Goal: Information Seeking & Learning: Learn about a topic

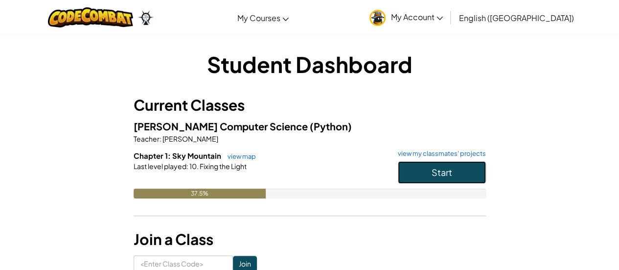
click at [447, 165] on button "Start" at bounding box center [442, 172] width 88 height 23
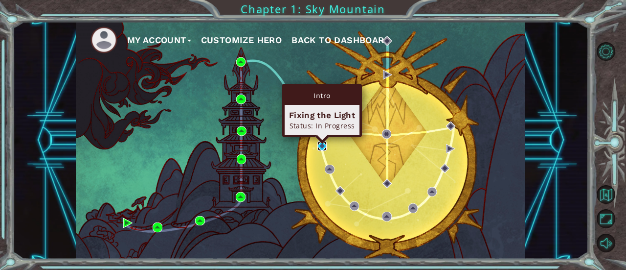
click at [323, 145] on img at bounding box center [322, 145] width 9 height 9
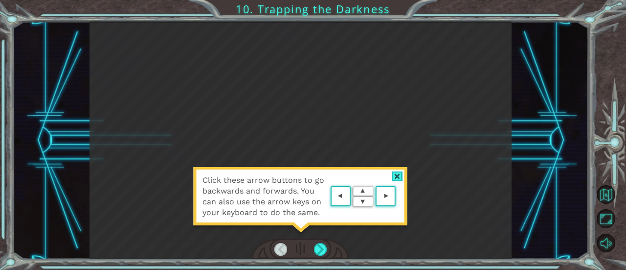
click at [409, 177] on div "Click these arrow buttons to go backwards and forwards. You can also use the ar…" at bounding box center [301, 140] width 422 height 237
click at [400, 174] on div at bounding box center [397, 176] width 11 height 10
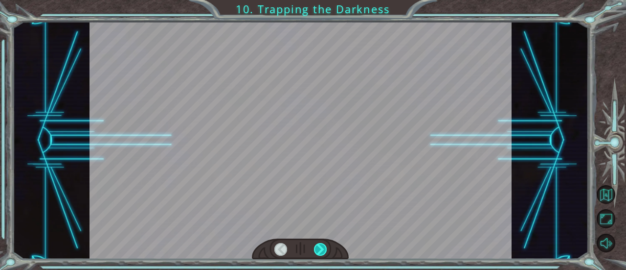
click at [319, 247] on div at bounding box center [320, 249] width 13 height 13
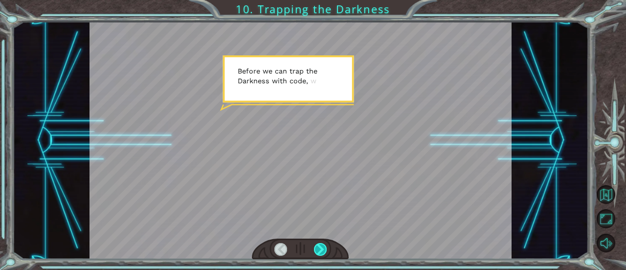
click at [320, 247] on div at bounding box center [320, 249] width 13 height 13
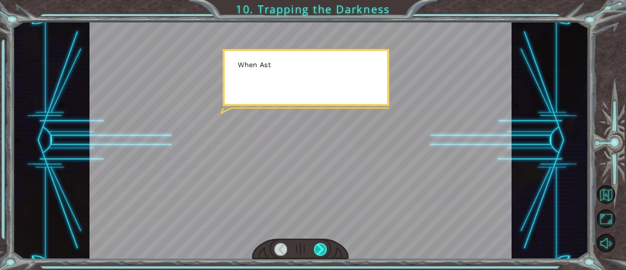
click at [320, 247] on div at bounding box center [320, 249] width 13 height 13
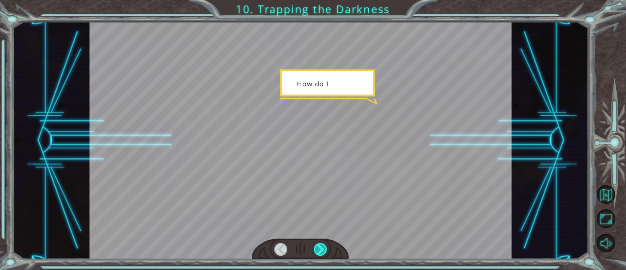
click at [320, 247] on div at bounding box center [320, 249] width 13 height 13
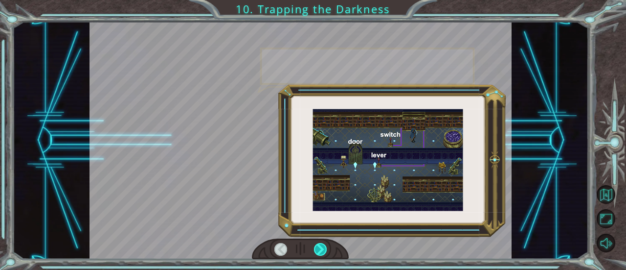
click at [320, 247] on div at bounding box center [320, 249] width 13 height 13
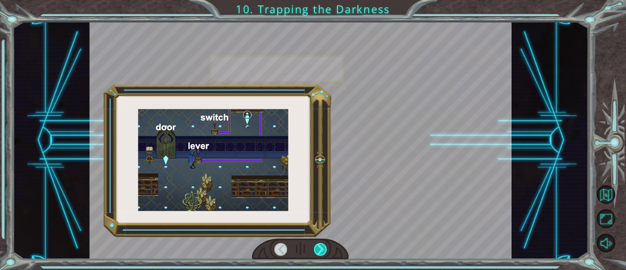
click at [320, 247] on div at bounding box center [320, 249] width 13 height 13
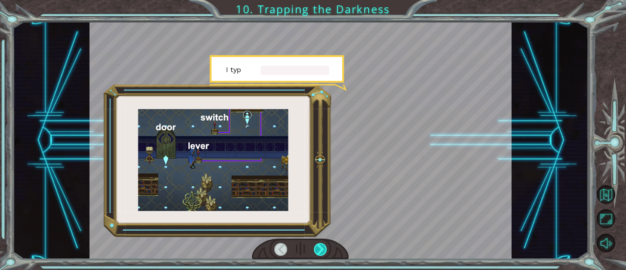
click at [320, 247] on div at bounding box center [320, 249] width 13 height 13
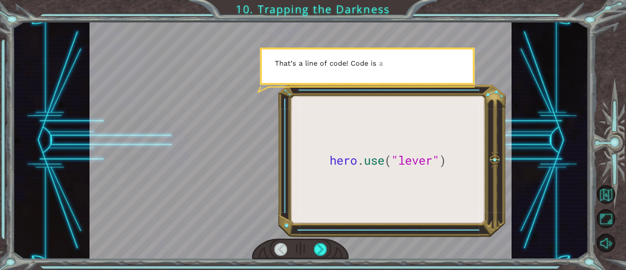
click at [276, 250] on div at bounding box center [280, 249] width 13 height 13
click at [326, 254] on div at bounding box center [320, 249] width 13 height 13
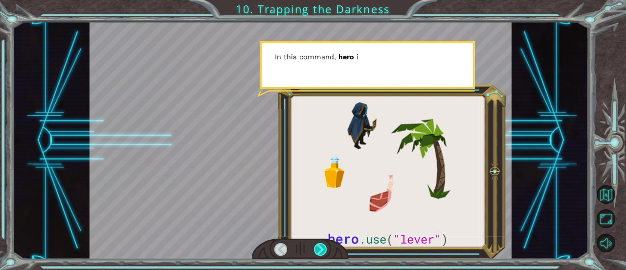
click at [316, 252] on div at bounding box center [320, 249] width 13 height 13
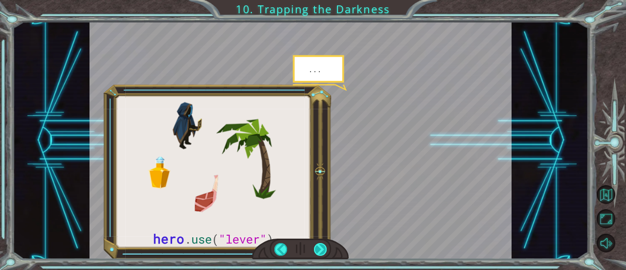
click at [316, 252] on div at bounding box center [320, 249] width 13 height 13
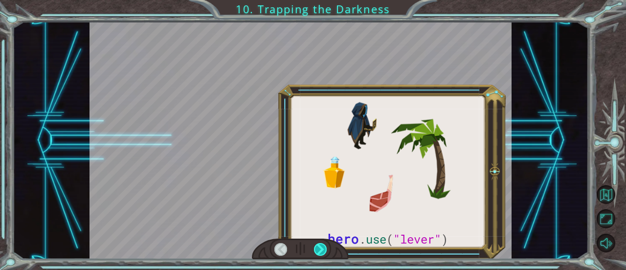
click at [316, 252] on div at bounding box center [320, 249] width 13 height 13
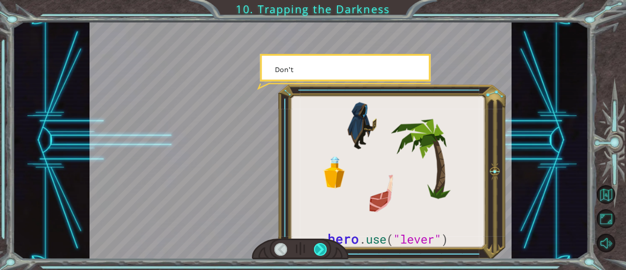
click at [316, 252] on div at bounding box center [320, 249] width 13 height 13
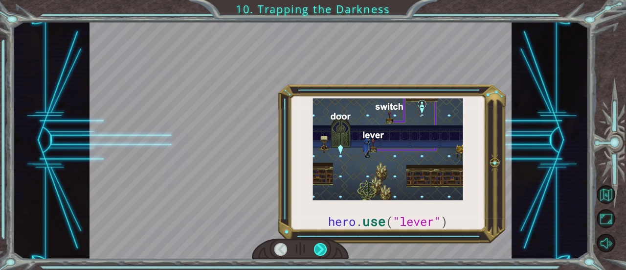
click at [316, 252] on div at bounding box center [320, 249] width 13 height 13
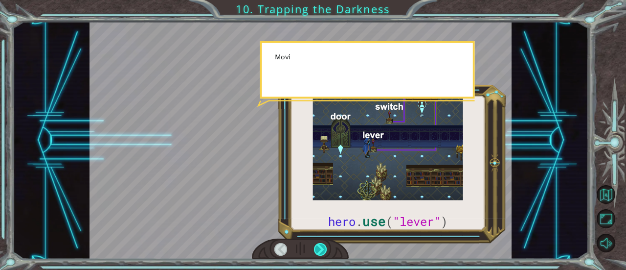
click at [316, 252] on div at bounding box center [320, 249] width 13 height 13
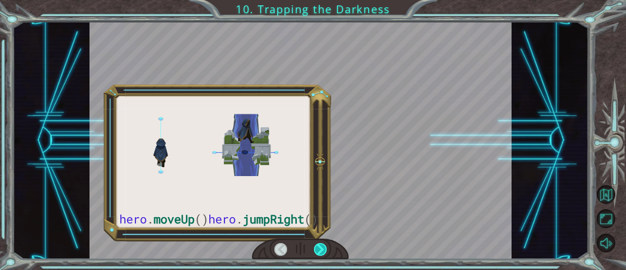
click at [316, 252] on div at bounding box center [320, 249] width 13 height 13
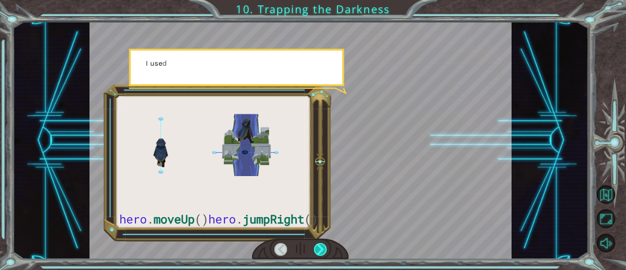
click at [316, 252] on div at bounding box center [320, 249] width 13 height 13
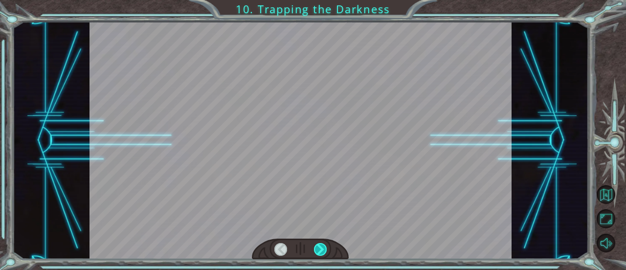
click at [316, 252] on div at bounding box center [320, 249] width 13 height 13
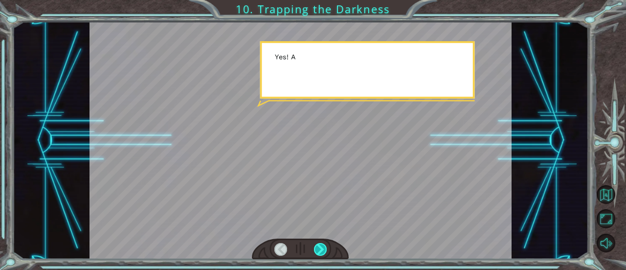
click at [316, 252] on div at bounding box center [320, 249] width 13 height 13
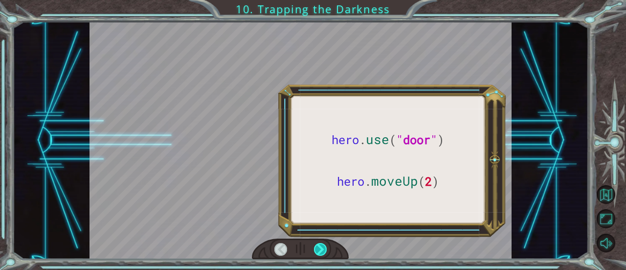
click at [316, 252] on div at bounding box center [320, 249] width 13 height 13
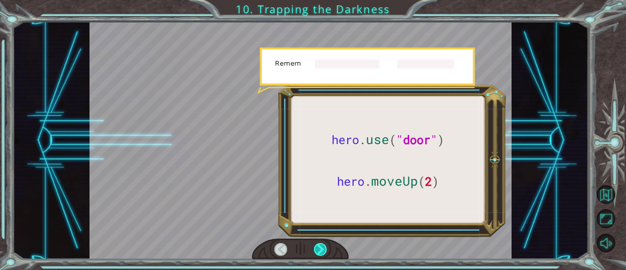
click at [316, 252] on div at bounding box center [320, 249] width 13 height 13
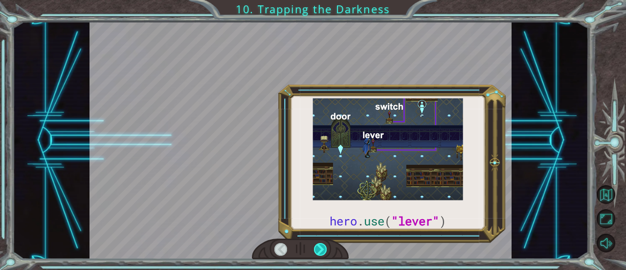
click at [316, 252] on div at bounding box center [320, 249] width 13 height 13
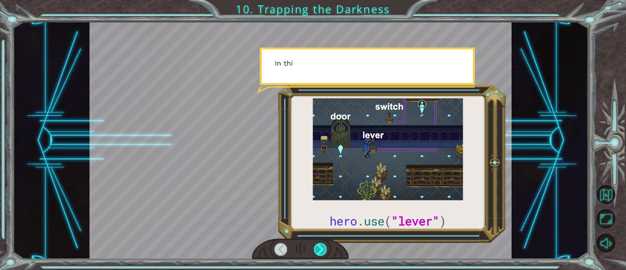
click at [316, 252] on div at bounding box center [320, 249] width 13 height 13
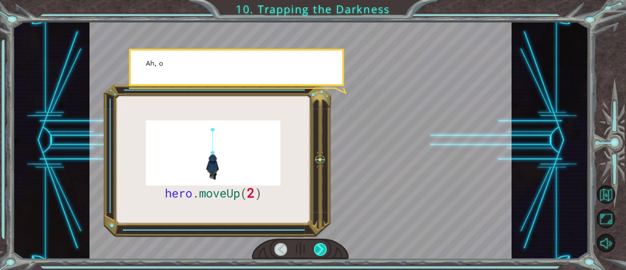
click at [316, 252] on div at bounding box center [320, 249] width 13 height 13
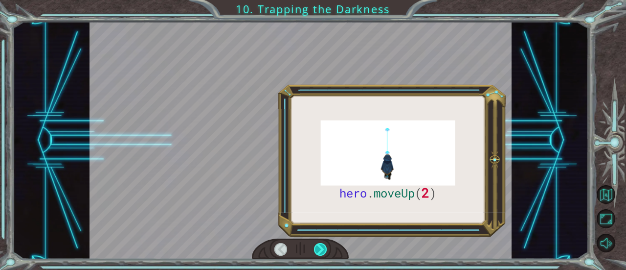
click at [316, 252] on div at bounding box center [320, 249] width 13 height 13
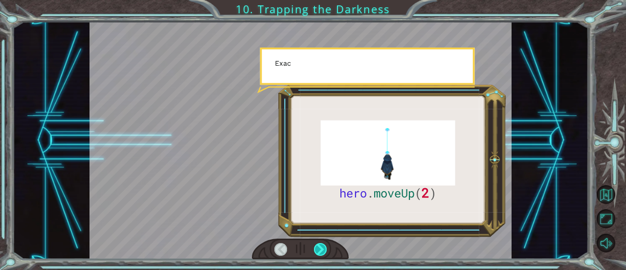
click at [316, 252] on div at bounding box center [320, 249] width 13 height 13
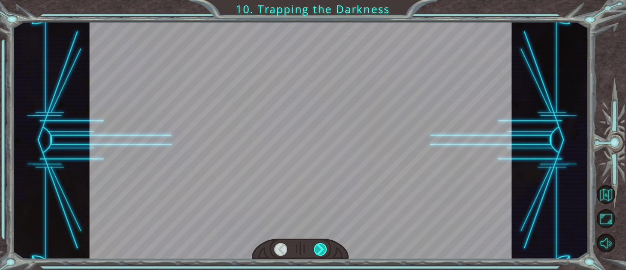
click at [316, 252] on div at bounding box center [320, 249] width 13 height 13
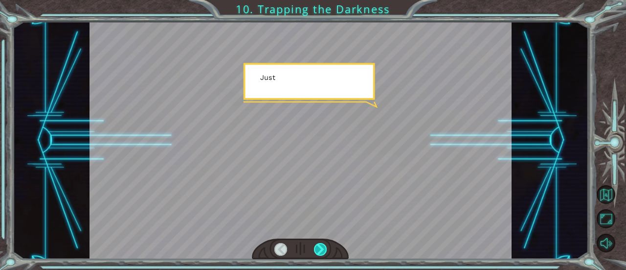
click at [316, 252] on div at bounding box center [320, 249] width 13 height 13
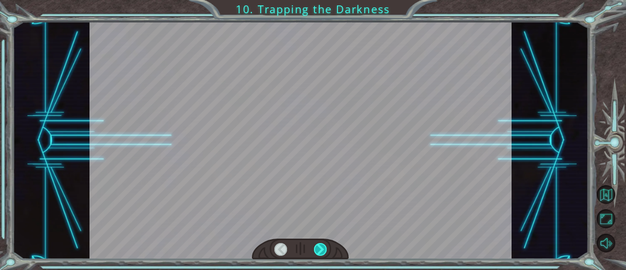
click at [316, 252] on div at bounding box center [320, 249] width 13 height 13
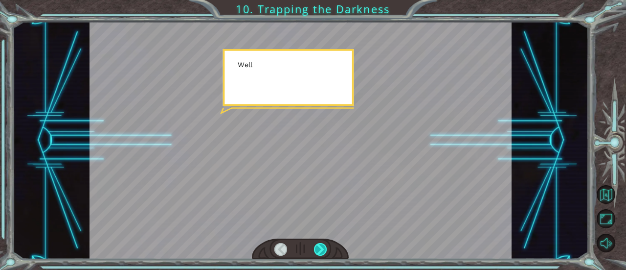
click at [316, 252] on div at bounding box center [320, 249] width 13 height 13
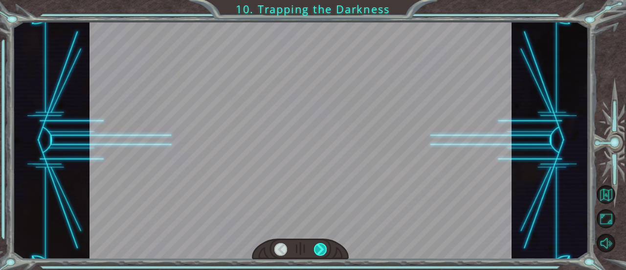
click at [316, 252] on div at bounding box center [320, 249] width 13 height 13
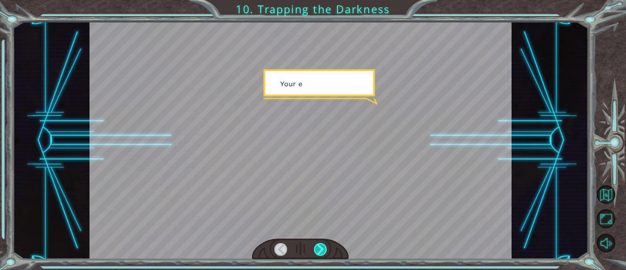
click at [316, 252] on div at bounding box center [320, 249] width 13 height 13
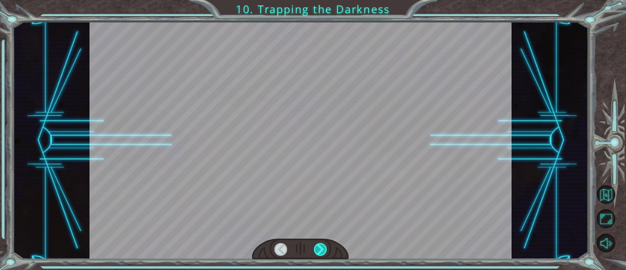
click at [316, 252] on div at bounding box center [320, 249] width 13 height 13
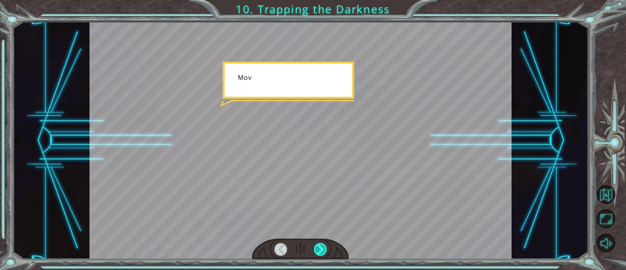
click at [316, 252] on div at bounding box center [320, 249] width 13 height 13
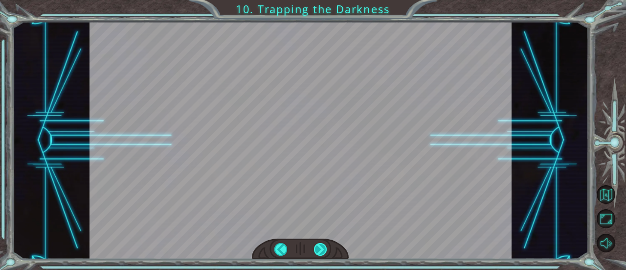
click at [316, 252] on div at bounding box center [320, 249] width 13 height 13
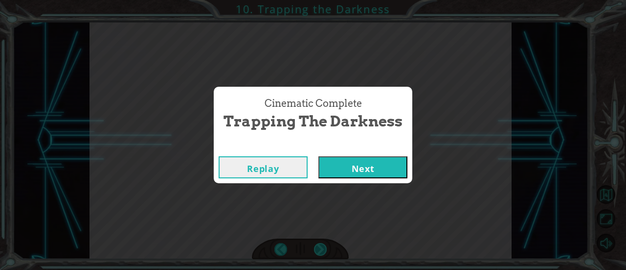
click at [316, 0] on div "hero . moveUp ( 2 ) B e f o r e w e c a n t r a p t h e D a r k n e s s w i t h…" at bounding box center [313, 0] width 626 height 0
click at [316, 252] on div "Cinematic Complete Trapping the Darkness Replay Next" at bounding box center [313, 135] width 626 height 270
click at [355, 161] on button "Next" at bounding box center [363, 167] width 89 height 22
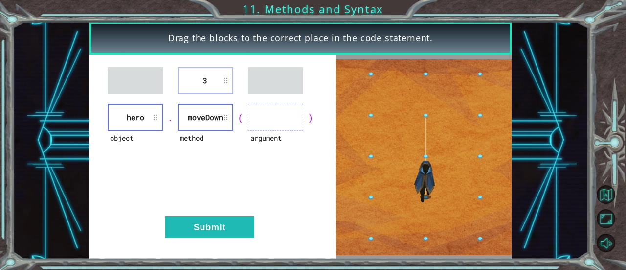
drag, startPoint x: 228, startPoint y: 67, endPoint x: 256, endPoint y: 103, distance: 46.3
click at [276, 114] on div "3 object hero . method moveDown ( argument ) Submit" at bounding box center [213, 157] width 247 height 204
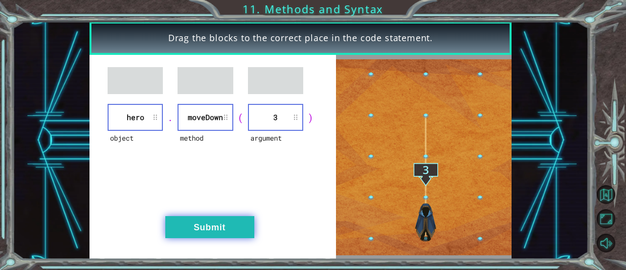
click at [220, 222] on button "Submit" at bounding box center [209, 227] width 89 height 22
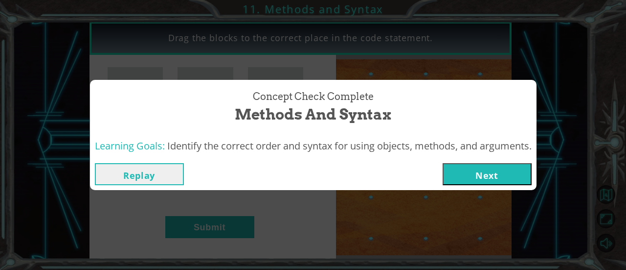
click at [485, 176] on button "Next" at bounding box center [487, 174] width 89 height 22
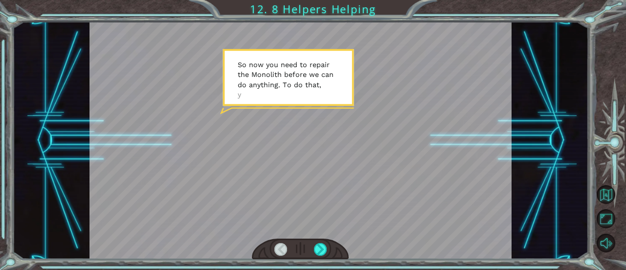
click at [313, 250] on div at bounding box center [300, 249] width 97 height 22
click at [318, 251] on div at bounding box center [320, 249] width 13 height 13
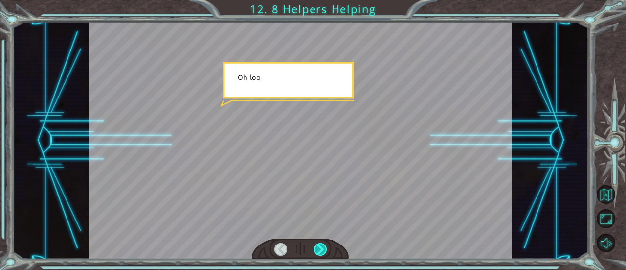
click at [318, 251] on div at bounding box center [320, 249] width 13 height 13
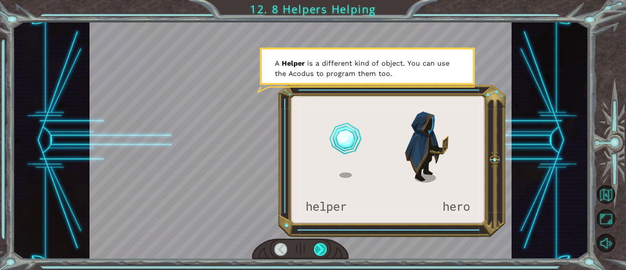
click at [318, 251] on div at bounding box center [320, 249] width 13 height 13
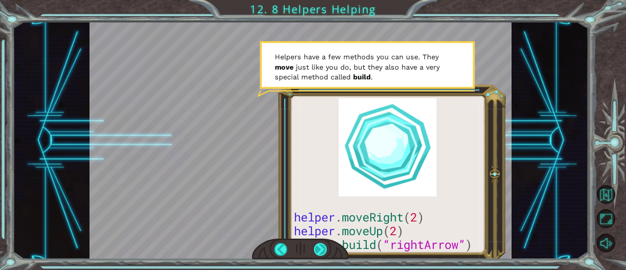
click at [318, 251] on div at bounding box center [320, 249] width 13 height 13
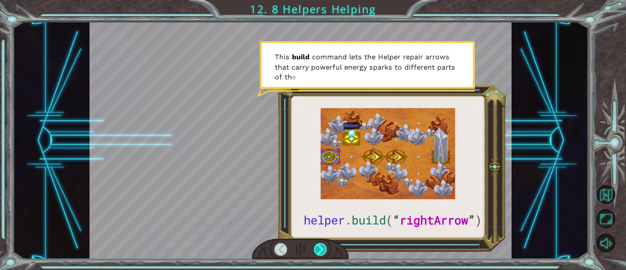
click at [321, 252] on div at bounding box center [320, 249] width 13 height 13
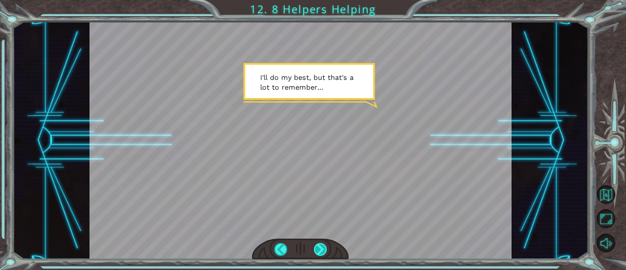
click at [323, 252] on div at bounding box center [320, 249] width 13 height 13
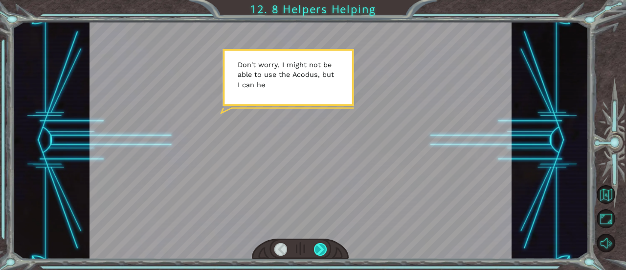
click at [318, 251] on div at bounding box center [320, 249] width 13 height 13
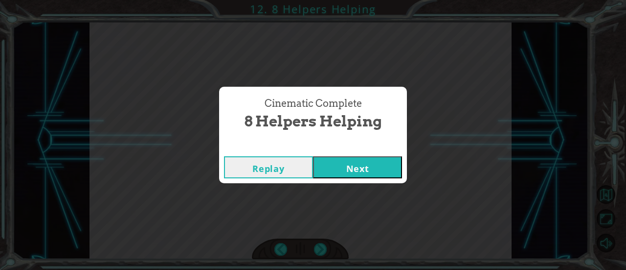
click at [338, 167] on button "Next" at bounding box center [357, 167] width 89 height 22
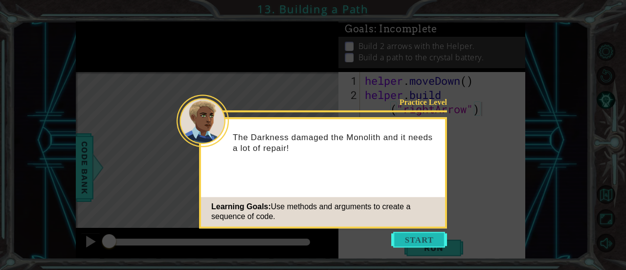
click at [418, 239] on button "Start" at bounding box center [419, 239] width 56 height 16
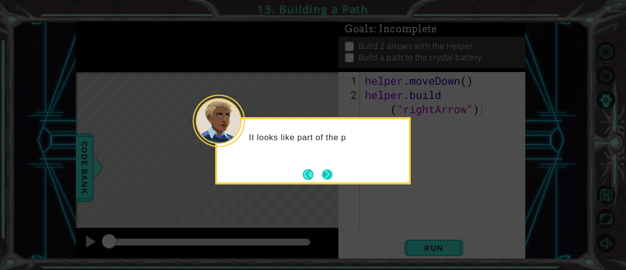
click at [322, 180] on button "Next" at bounding box center [327, 174] width 11 height 11
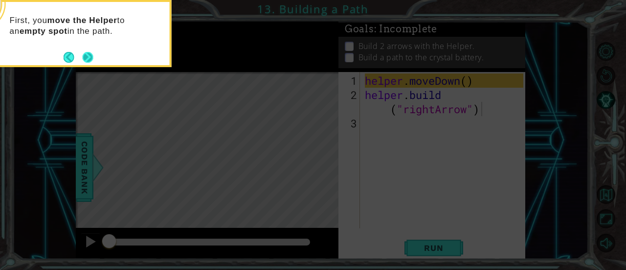
click at [91, 57] on button "Next" at bounding box center [87, 57] width 11 height 11
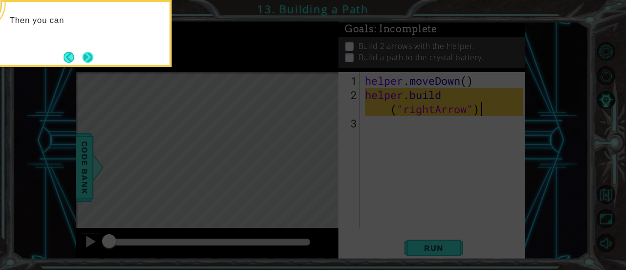
click at [91, 58] on button "Next" at bounding box center [87, 57] width 11 height 11
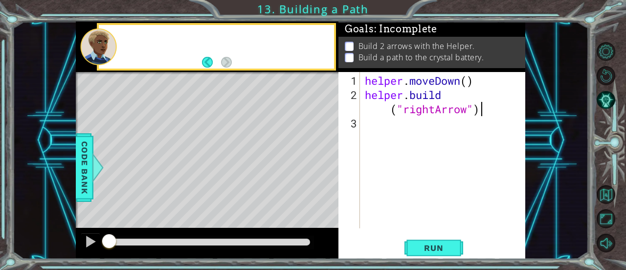
click at [91, 58] on div at bounding box center [98, 46] width 37 height 37
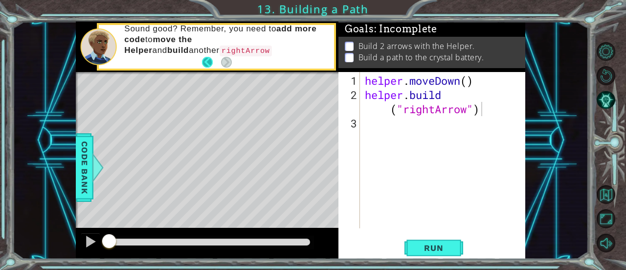
click at [219, 60] on button "Back" at bounding box center [211, 62] width 19 height 11
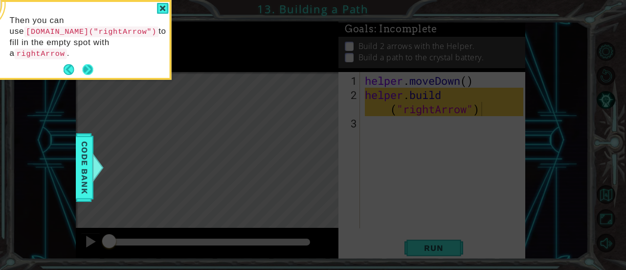
click at [85, 64] on button "Next" at bounding box center [87, 69] width 11 height 11
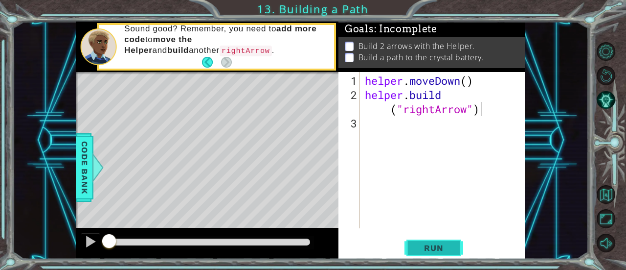
click at [436, 244] on span "Run" at bounding box center [433, 248] width 39 height 10
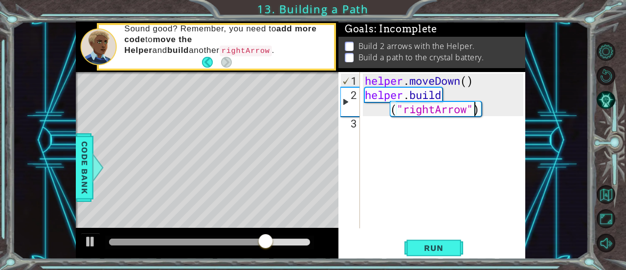
click at [474, 113] on div "helper . moveDown ( ) helper . build ( "rightArrow" )" at bounding box center [445, 165] width 165 height 184
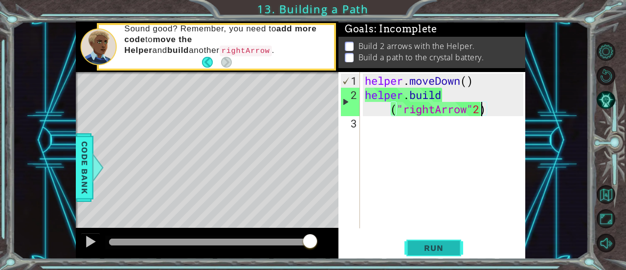
click at [416, 250] on span "Run" at bounding box center [433, 248] width 39 height 10
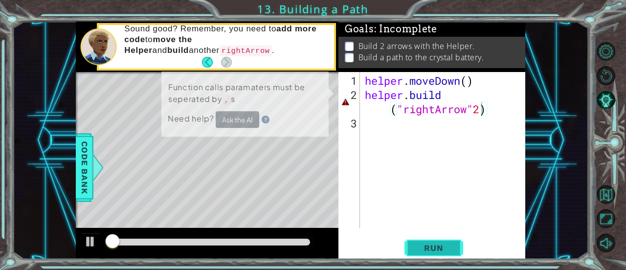
click at [416, 250] on span "Run" at bounding box center [433, 248] width 39 height 10
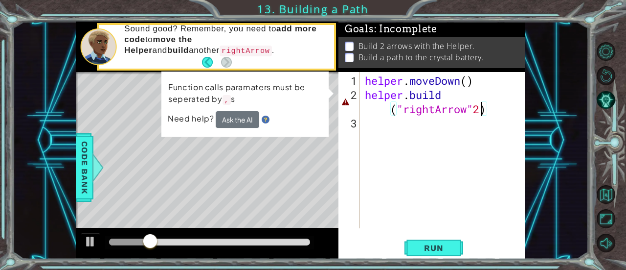
type textarea "[DOMAIN_NAME]("rightArrow")"
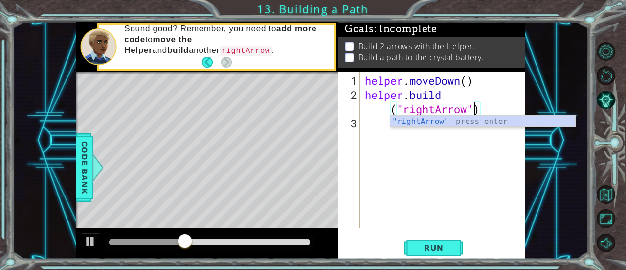
click at [346, 47] on p at bounding box center [349, 46] width 9 height 9
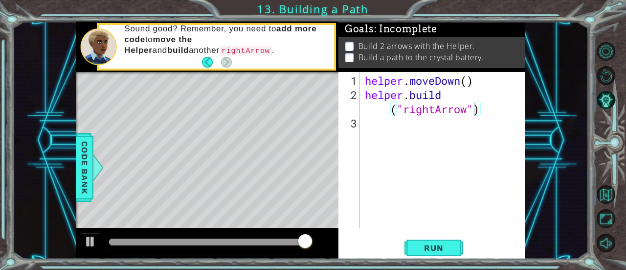
scroll to position [0, 0]
click at [407, 129] on div "helper . moveDown ( ) helper . build ( "rightArrow" )" at bounding box center [445, 165] width 165 height 184
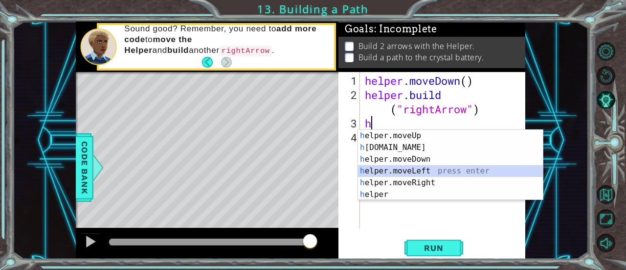
click at [420, 172] on div "h elper.moveUp press enter h elper.build press enter h elper.moveDown press ent…" at bounding box center [450, 177] width 185 height 94
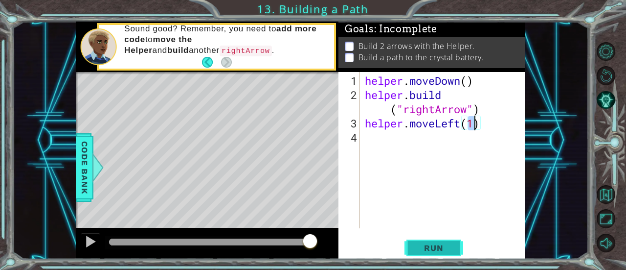
type textarea "helper.moveLeft(1)"
click at [449, 239] on button "Run" at bounding box center [434, 247] width 59 height 19
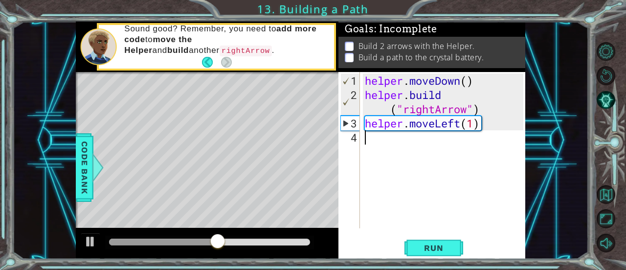
click at [424, 156] on div "helper . moveDown ( ) helper . build ( "rightArrow" ) helper . moveLeft ( 1 )" at bounding box center [445, 165] width 165 height 184
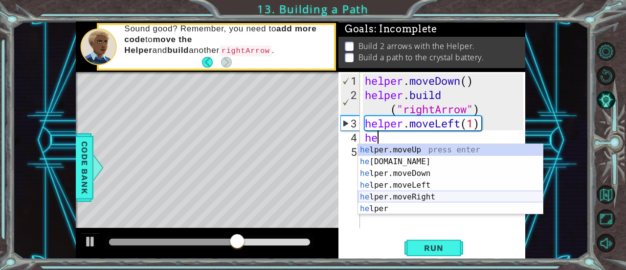
click at [434, 198] on div "he lper.moveUp press enter he lper.build press enter he lper.moveDown press ent…" at bounding box center [450, 191] width 185 height 94
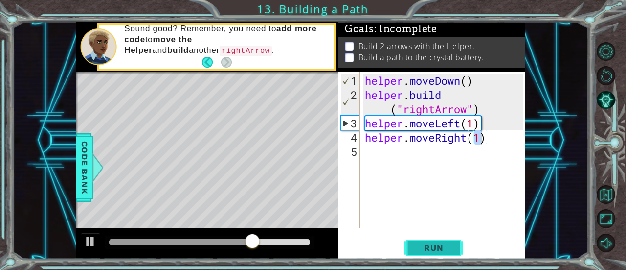
click at [425, 250] on span "Run" at bounding box center [433, 248] width 39 height 10
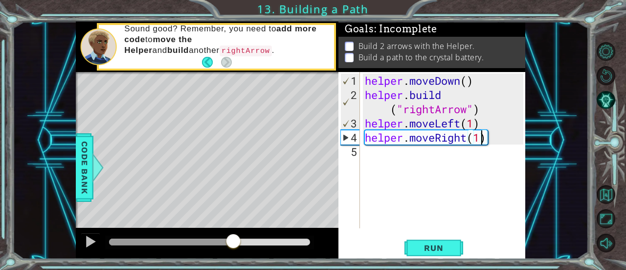
drag, startPoint x: 214, startPoint y: 233, endPoint x: 233, endPoint y: 203, distance: 35.8
click at [233, 203] on div "methods helper moveUp() moveDown() moveLeft() moveRight() build(item) tools for…" at bounding box center [301, 140] width 450 height 237
click at [508, 136] on div "helper . moveDown ( ) helper . build ( "rightArrow" ) helper . moveLeft ( 1 ) h…" at bounding box center [445, 165] width 165 height 184
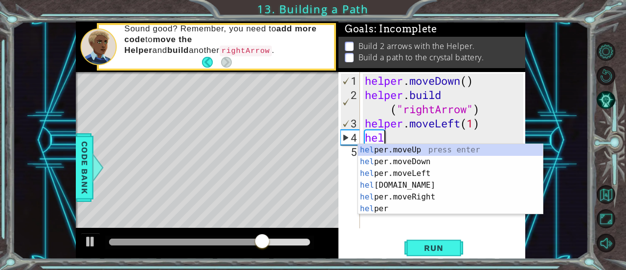
type textarea "h"
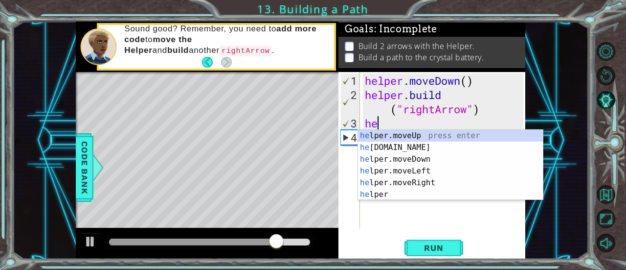
type textarea "h"
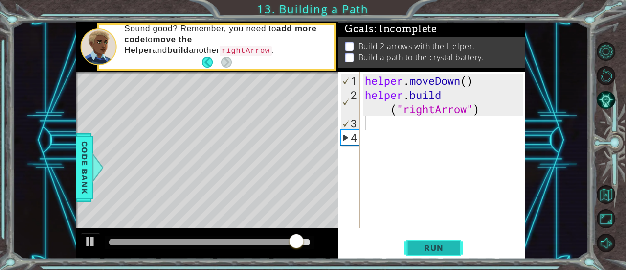
click at [424, 249] on span "Run" at bounding box center [433, 248] width 39 height 10
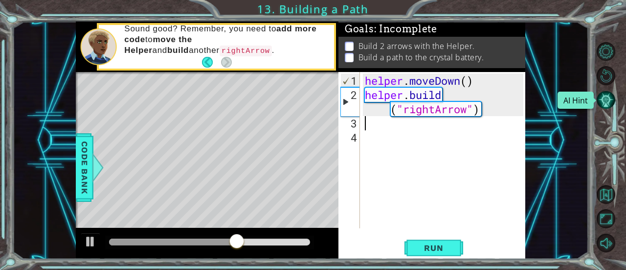
click at [605, 91] on button "AI Hint" at bounding box center [606, 100] width 19 height 19
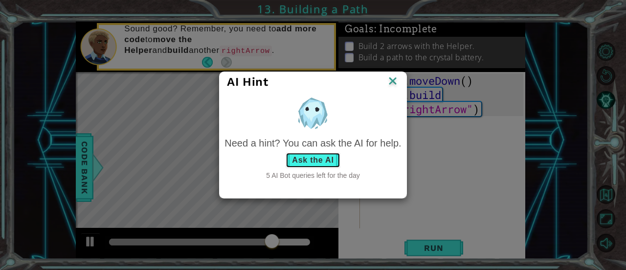
click at [321, 153] on button "Ask the AI" at bounding box center [313, 160] width 54 height 16
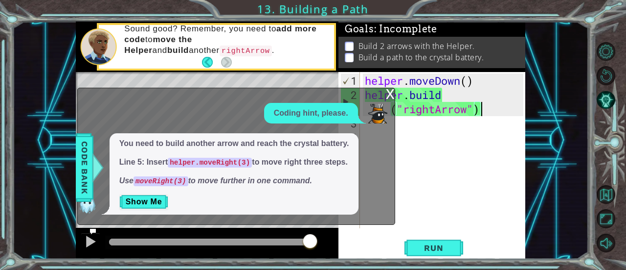
click at [492, 110] on div "helper . moveDown ( ) helper . build ( "rightArrow" )" at bounding box center [445, 165] width 165 height 184
type textarea "[DOMAIN_NAME]("rightArrow")"
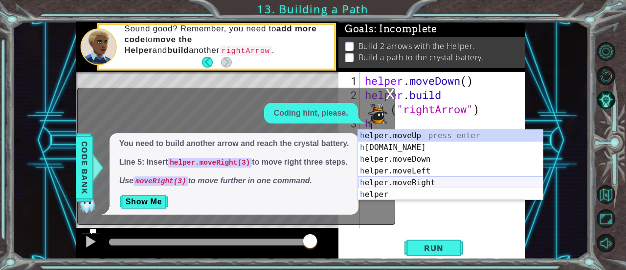
click at [416, 182] on div "h elper.moveUp press enter h elper.build press enter h elper.moveDown press ent…" at bounding box center [450, 177] width 185 height 94
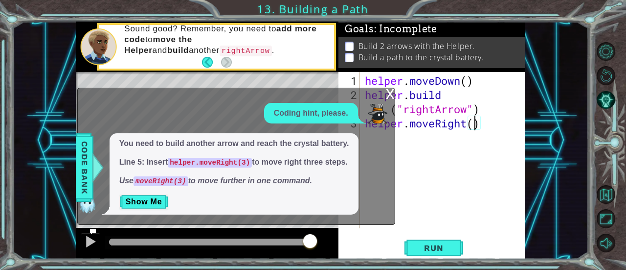
scroll to position [0, 5]
type textarea "helper.moveRight(3)"
click at [386, 137] on div "You need to build another arrow and reach the crystal battery. Line 5: Insert h…" at bounding box center [234, 173] width 312 height 81
click at [410, 138] on div "helper . moveDown ( ) helper . build ( "rightArrow" ) helper . moveRight ( 3 )" at bounding box center [445, 165] width 165 height 184
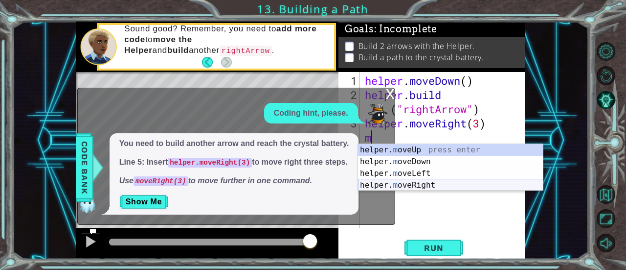
click at [421, 187] on div "helper. m oveUp press enter helper. m oveDown press enter helper. m oveLeft pre…" at bounding box center [450, 179] width 185 height 70
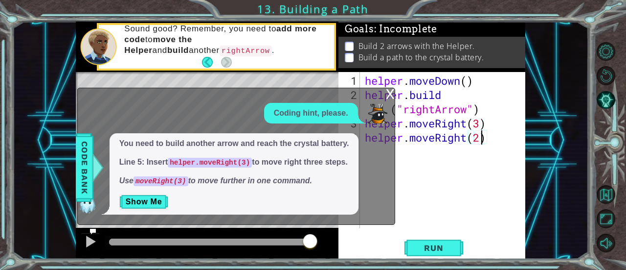
scroll to position [0, 5]
type textarea "helper.moveRight(3)"
click at [384, 89] on div "x Coding hint, please. You need to build another arrow and reach the crystal ba…" at bounding box center [236, 156] width 318 height 137
click at [388, 93] on div "x" at bounding box center [390, 93] width 9 height 10
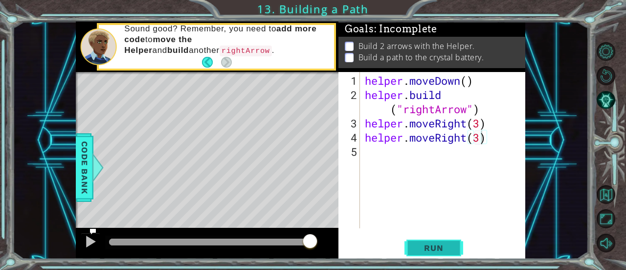
click at [438, 244] on span "Run" at bounding box center [433, 248] width 39 height 10
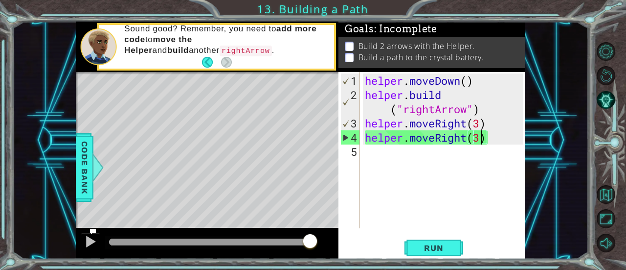
click at [379, 151] on div "helper . moveDown ( ) helper . build ( "rightArrow" ) helper . moveRight ( 3 ) …" at bounding box center [445, 165] width 165 height 184
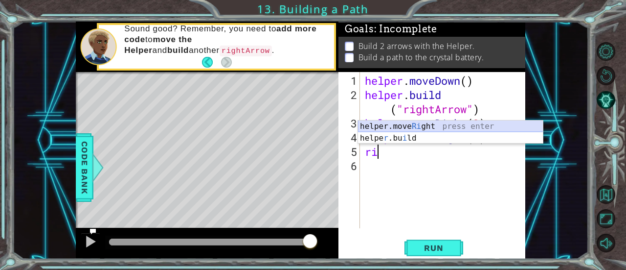
click at [433, 128] on div "helper.move Ri ght press enter helpe r .bu i ld press enter" at bounding box center [450, 143] width 185 height 47
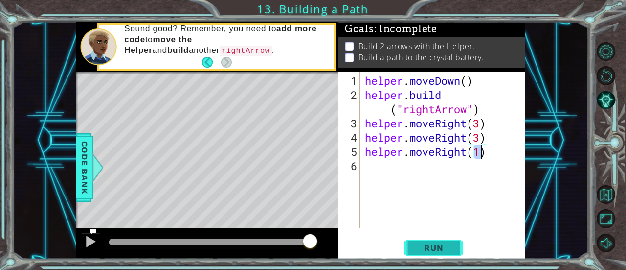
type textarea "helper.moveRight(1)"
click at [441, 246] on span "Run" at bounding box center [433, 248] width 39 height 10
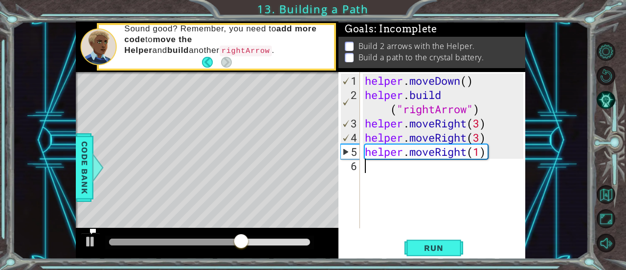
click at [379, 173] on div "helper . moveDown ( ) helper . build ( "rightArrow" ) helper . moveRight ( 3 ) …" at bounding box center [445, 165] width 165 height 184
type textarea "h"
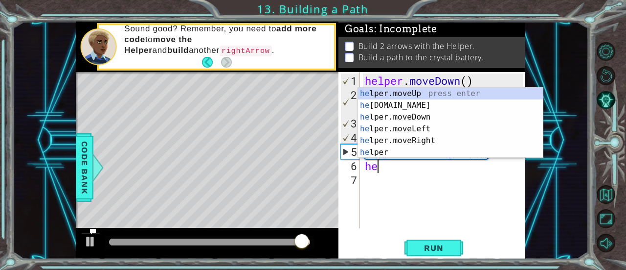
type textarea "h"
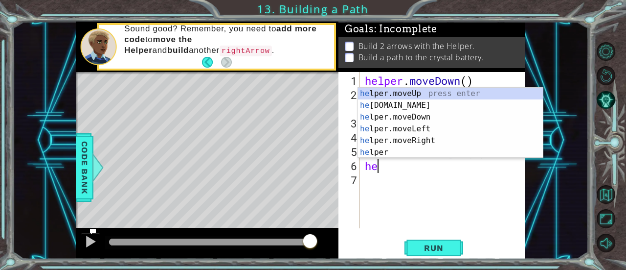
type textarea "h"
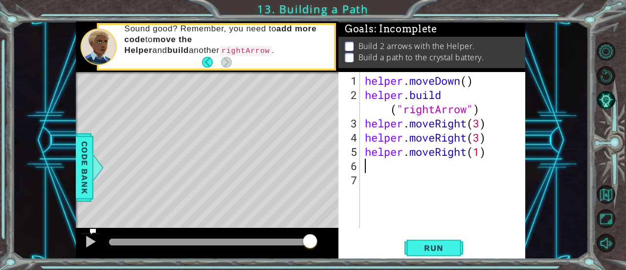
type textarea "h"
type textarea "helper.moveRight(1)"
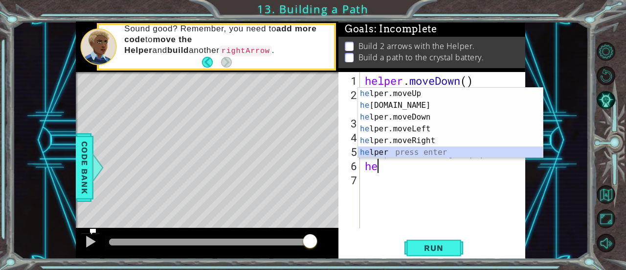
click at [380, 147] on div "he lper.moveUp press enter he lper.build press enter he lper.moveDown press ent…" at bounding box center [450, 135] width 185 height 94
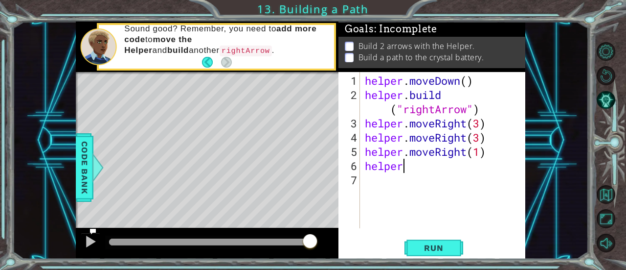
scroll to position [0, 1]
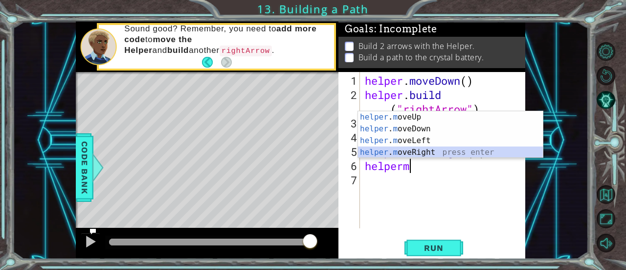
click at [392, 151] on div "helper . m oveUp press enter helper . m oveDown press enter helper . m oveLeft …" at bounding box center [450, 146] width 185 height 70
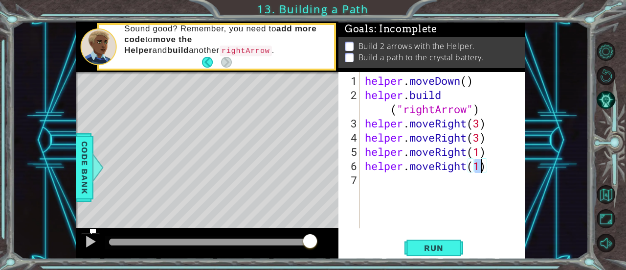
type textarea "helper.moveRight()"
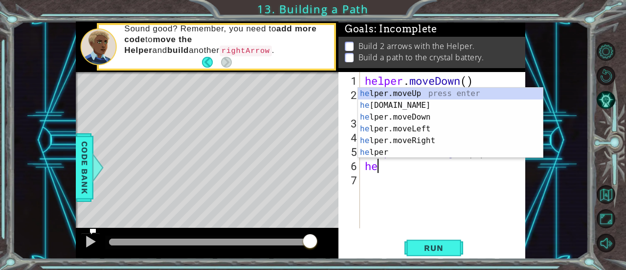
type textarea "h"
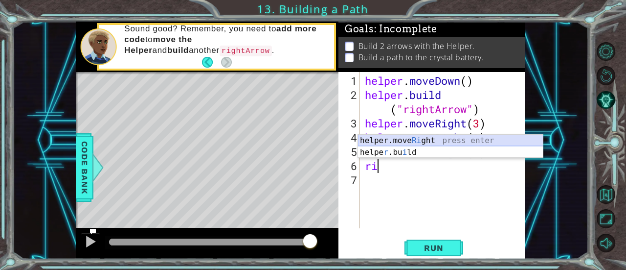
type textarea "r"
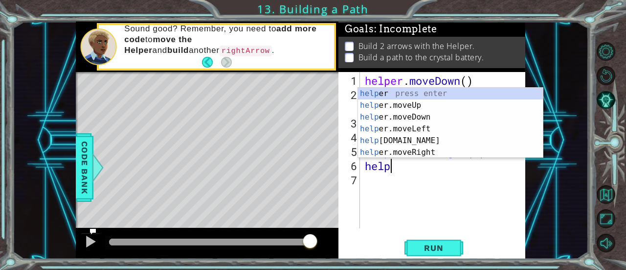
scroll to position [0, 0]
click at [410, 93] on div "help er press enter help er.moveUp press enter help er.moveDown press enter hel…" at bounding box center [450, 135] width 185 height 94
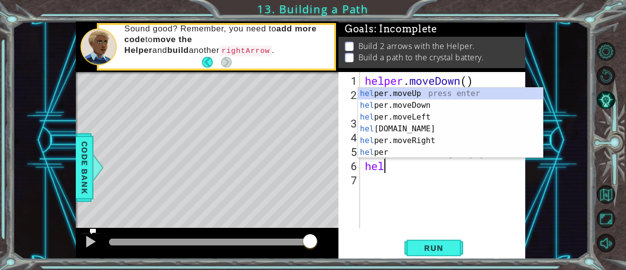
scroll to position [0, 0]
type textarea "h"
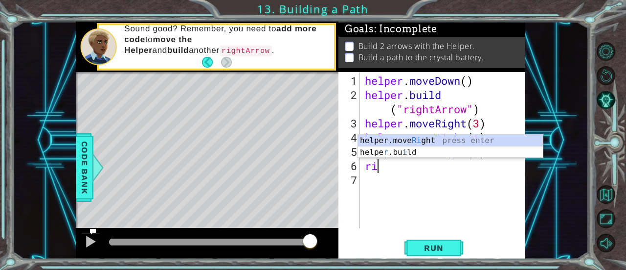
type textarea "r"
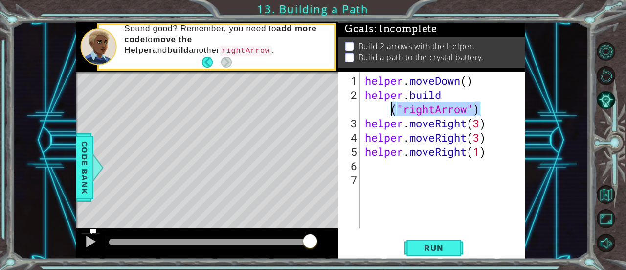
drag, startPoint x: 482, startPoint y: 109, endPoint x: 387, endPoint y: 110, distance: 94.4
click at [387, 110] on div "helper . moveDown ( ) helper . build ( "rightArrow" ) helper . moveRight ( 3 ) …" at bounding box center [445, 165] width 165 height 184
type textarea "[DOMAIN_NAME]("rightArrow")"
click at [365, 177] on div "helper . moveDown ( ) helper . build ( "rightArrow" ) helper . moveRight ( 3 ) …" at bounding box center [445, 165] width 165 height 184
click at [366, 165] on div "helper . moveDown ( ) helper . build ( "rightArrow" ) helper . moveRight ( 3 ) …" at bounding box center [445, 165] width 165 height 184
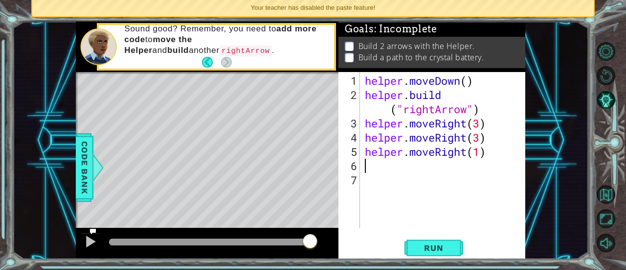
click at [366, 165] on div "helper . moveDown ( ) helper . build ( "rightArrow" ) helper . moveRight ( 3 ) …" at bounding box center [445, 165] width 165 height 184
type textarea "("
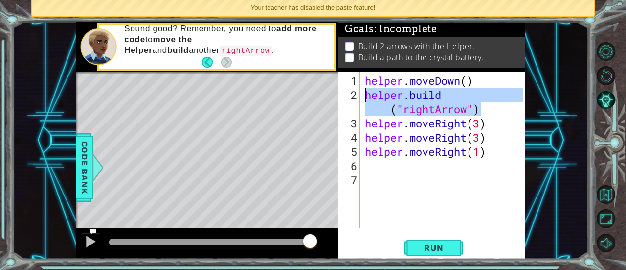
drag, startPoint x: 490, startPoint y: 113, endPoint x: 365, endPoint y: 91, distance: 126.6
click at [365, 91] on div "helper . moveDown ( ) helper . build ( "rightArrow" ) helper . moveRight ( 3 ) …" at bounding box center [445, 165] width 165 height 184
type textarea "[DOMAIN_NAME]("rightArrow")"
click at [374, 164] on div "helper . moveDown ( ) helper . build ( "rightArrow" ) helper . moveRight ( 3 ) …" at bounding box center [445, 165] width 165 height 184
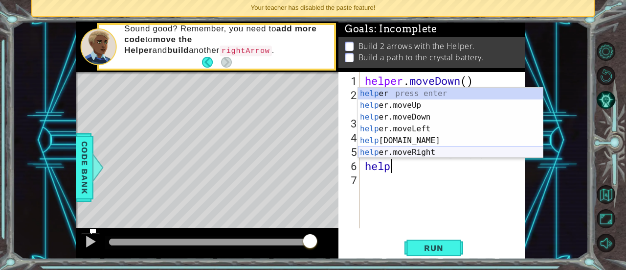
scroll to position [0, 1]
click at [387, 149] on div "helper press enter helper .moveUp press enter helper .moveDown press enter help…" at bounding box center [450, 135] width 185 height 94
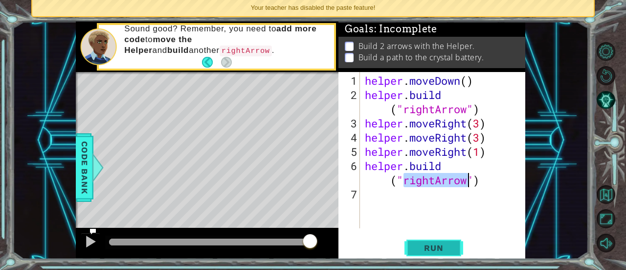
click at [436, 249] on span "Run" at bounding box center [433, 248] width 39 height 10
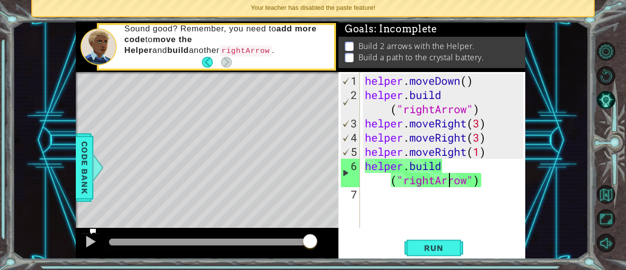
click at [451, 176] on div "helper . moveDown ( ) helper . build ( "rightArrow" ) helper . moveRight ( 3 ) …" at bounding box center [445, 165] width 165 height 184
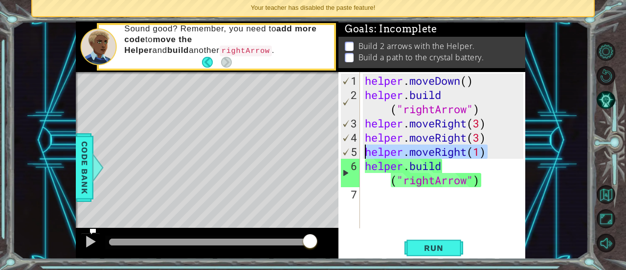
drag, startPoint x: 489, startPoint y: 150, endPoint x: 361, endPoint y: 148, distance: 128.7
click at [361, 148] on div "helper.build("rightArrow") 1 2 3 4 5 6 7 helper . moveDown ( ) helper . build (…" at bounding box center [431, 150] width 185 height 156
type textarea "helper.moveRight(1)"
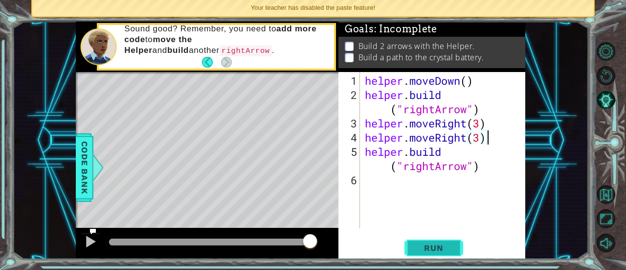
click at [417, 241] on button "Run" at bounding box center [434, 247] width 59 height 19
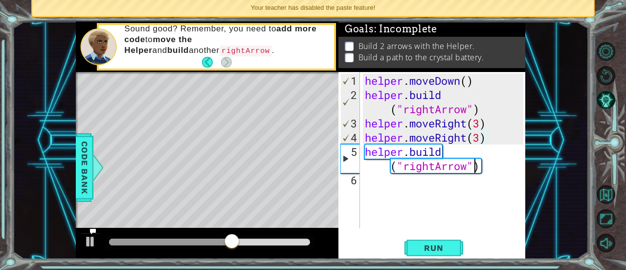
click at [476, 167] on div "helper . moveDown ( ) helper . build ( "rightArrow" ) helper . moveRight ( 3 ) …" at bounding box center [445, 165] width 165 height 184
click at [413, 249] on button "Run" at bounding box center [434, 247] width 59 height 19
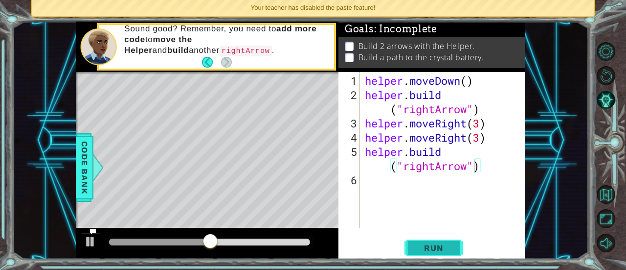
click at [441, 241] on button "Run" at bounding box center [434, 247] width 59 height 19
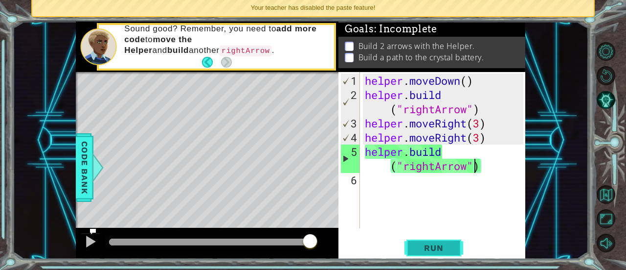
click at [450, 248] on span "Run" at bounding box center [433, 248] width 39 height 10
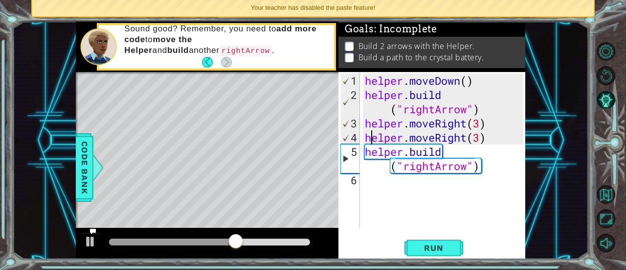
click at [369, 139] on div "helper . moveDown ( ) helper . build ( "rightArrow" ) helper . moveRight ( 3 ) …" at bounding box center [445, 165] width 165 height 184
type textarea "helper.moveRight(3)"
click at [369, 139] on div "helper . moveDown ( ) helper . build ( "rightArrow" ) helper . moveRight ( 3 ) …" at bounding box center [445, 165] width 165 height 184
click at [364, 129] on div "helper . moveDown ( ) helper . build ( "rightArrow" ) helper . moveRight ( 3 ) …" at bounding box center [445, 165] width 165 height 184
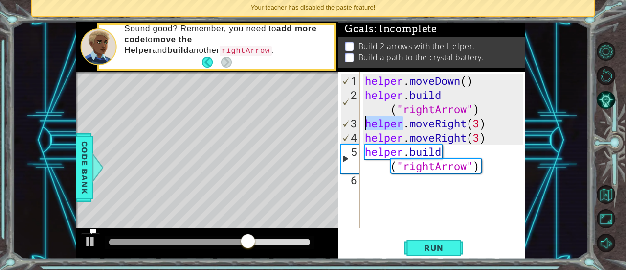
click at [364, 129] on div "helper . moveDown ( ) helper . build ( "rightArrow" ) helper . moveRight ( 3 ) …" at bounding box center [445, 165] width 165 height 184
click at [364, 131] on div "helper . moveDown ( ) helper . build ( "rightArrow" ) helper . moveRight ( 3 ) …" at bounding box center [445, 165] width 165 height 184
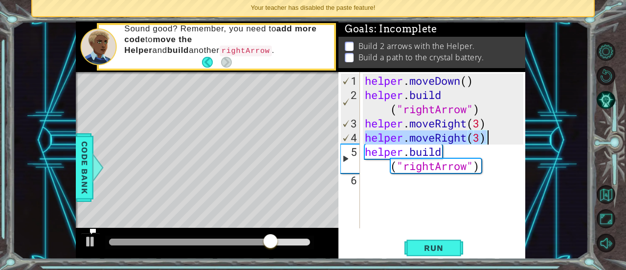
drag, startPoint x: 364, startPoint y: 131, endPoint x: 496, endPoint y: 133, distance: 131.6
click at [496, 133] on div "helper . moveDown ( ) helper . build ( "rightArrow" ) helper . moveRight ( 3 ) …" at bounding box center [445, 165] width 165 height 184
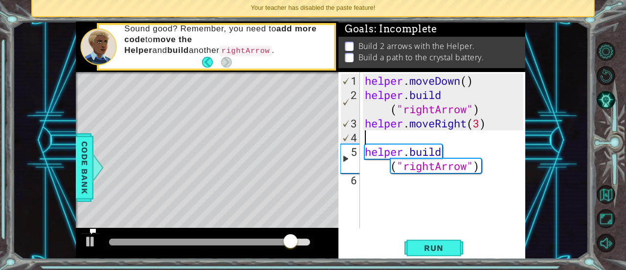
type textarea "helper.moveRight(3)"
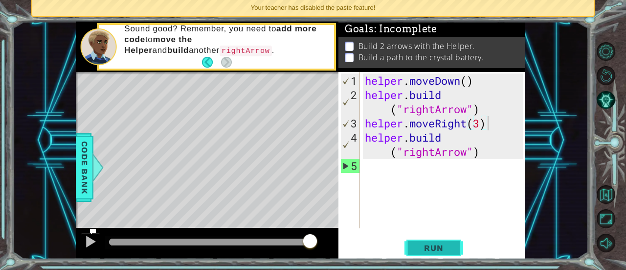
click at [426, 242] on button "Run" at bounding box center [434, 247] width 59 height 19
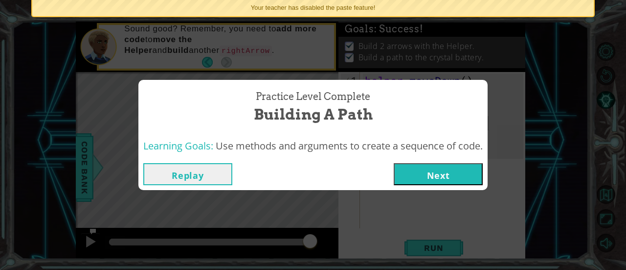
click at [433, 170] on button "Next" at bounding box center [438, 174] width 89 height 22
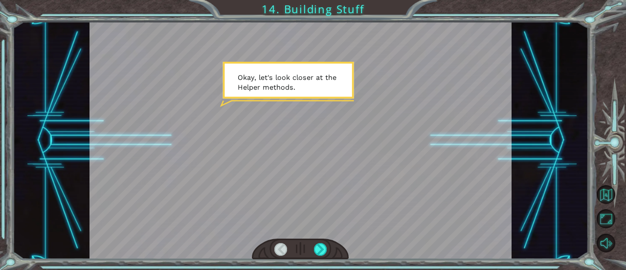
click at [324, 180] on div at bounding box center [301, 140] width 422 height 237
click at [317, 249] on div at bounding box center [320, 249] width 13 height 13
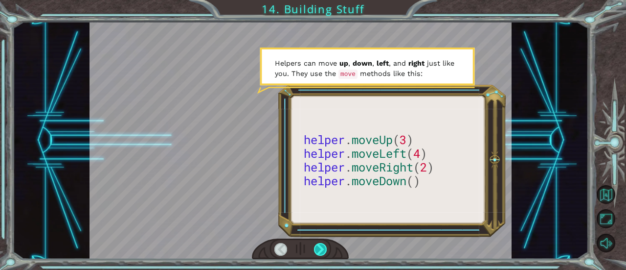
click at [317, 249] on div at bounding box center [320, 249] width 13 height 13
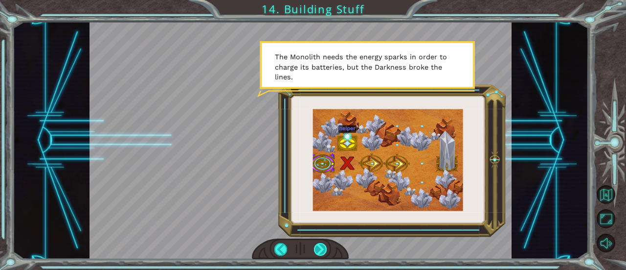
click at [317, 249] on div at bounding box center [320, 249] width 13 height 13
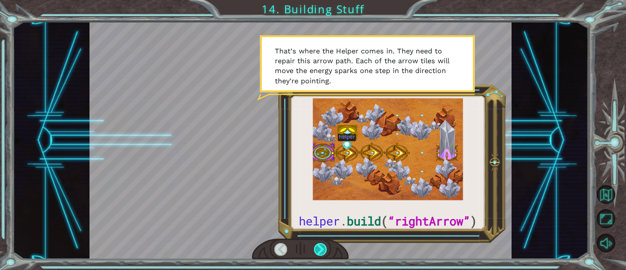
click at [318, 251] on div at bounding box center [320, 249] width 13 height 13
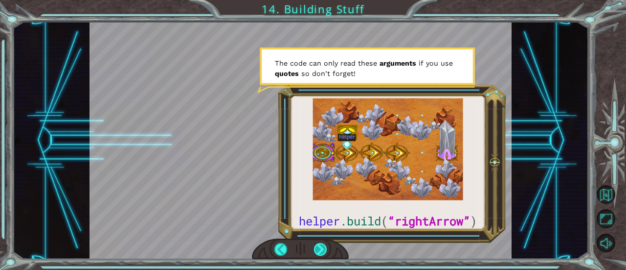
click at [318, 250] on div at bounding box center [320, 249] width 13 height 13
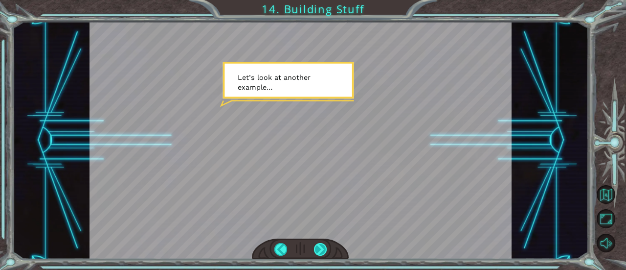
click at [318, 250] on div at bounding box center [320, 249] width 13 height 13
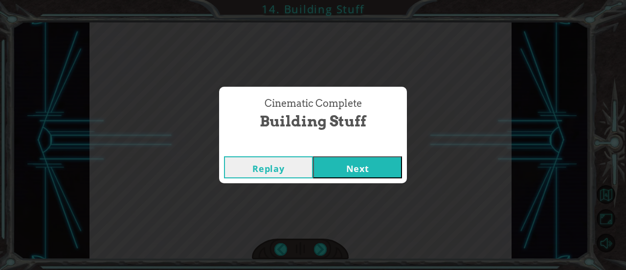
click at [336, 168] on button "Next" at bounding box center [357, 167] width 89 height 22
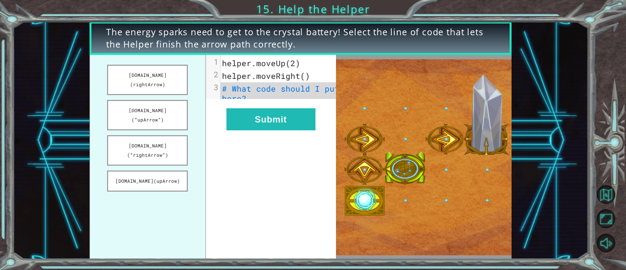
drag, startPoint x: 231, startPoint y: 46, endPoint x: 188, endPoint y: 65, distance: 47.3
click at [188, 65] on div "The energy sparks need to get to the crystal battery! Select the line of code t…" at bounding box center [301, 140] width 422 height 237
click at [152, 71] on button "helper.build(rightArrow)" at bounding box center [147, 80] width 81 height 30
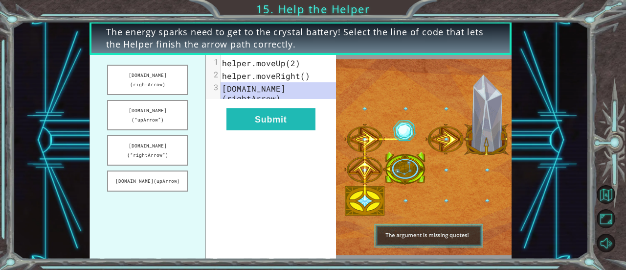
click at [163, 62] on ul "helper.build(rightArrow) helper.build(“upArrow”) helper.build(“rightArrow”) hel…" at bounding box center [148, 157] width 116 height 204
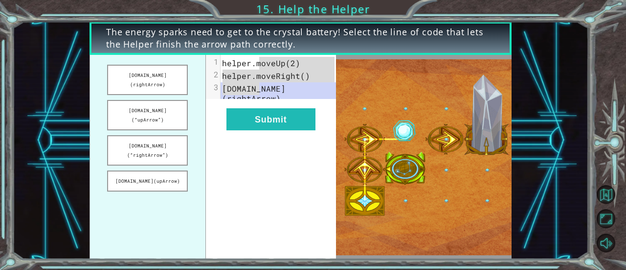
drag, startPoint x: 258, startPoint y: 85, endPoint x: 257, endPoint y: 68, distance: 17.6
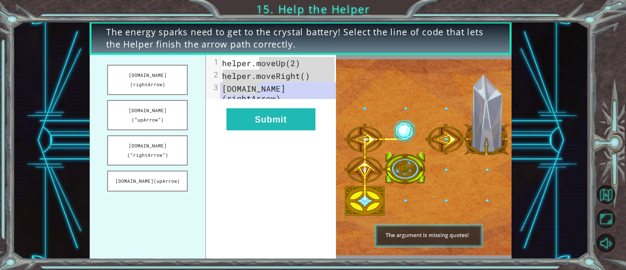
click at [257, 68] on div "1 helper.moveUp(2) 2 helper.moveRight() 3 helper.build(rightArrow)" at bounding box center [282, 81] width 123 height 48
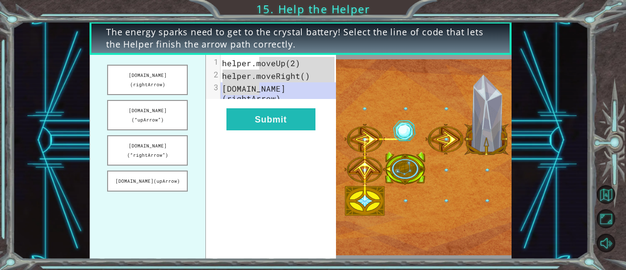
click at [190, 67] on ul "helper.build(rightArrow) helper.build(“upArrow”) helper.build(“rightArrow”) hel…" at bounding box center [148, 157] width 116 height 204
drag, startPoint x: 163, startPoint y: 78, endPoint x: 164, endPoint y: 90, distance: 11.8
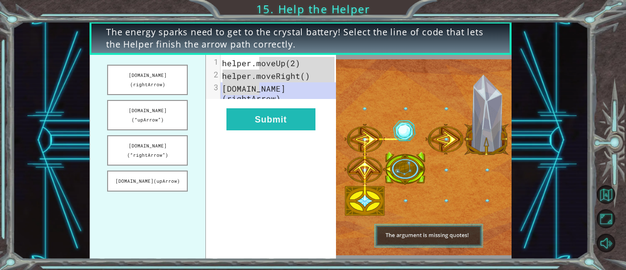
click at [164, 90] on ul "helper.build(rightArrow) helper.build(“upArrow”) helper.build(“rightArrow”) hel…" at bounding box center [148, 157] width 116 height 204
drag, startPoint x: 171, startPoint y: 134, endPoint x: 168, endPoint y: 93, distance: 41.2
click at [168, 93] on ul "helper.build(rightArrow) helper.build(“upArrow”) helper.build(“rightArrow”) hel…" at bounding box center [148, 157] width 116 height 204
drag, startPoint x: 168, startPoint y: 93, endPoint x: 177, endPoint y: 127, distance: 34.9
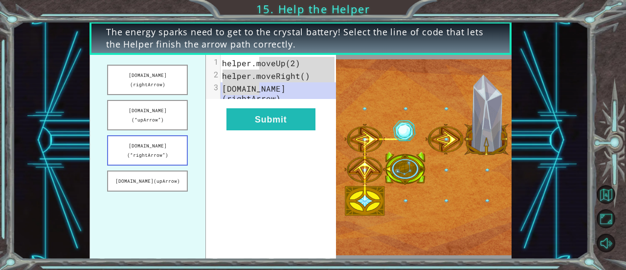
click at [177, 127] on ul "helper.build(rightArrow) helper.build(“upArrow”) helper.build(“rightArrow”) hel…" at bounding box center [148, 157] width 116 height 204
click at [178, 135] on button "helper.build(“rightArrow”)" at bounding box center [147, 150] width 81 height 30
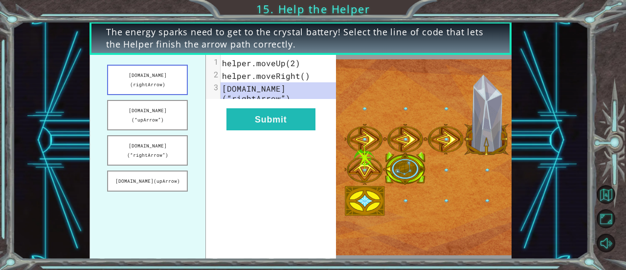
click at [175, 75] on button "helper.build(rightArrow)" at bounding box center [147, 80] width 81 height 30
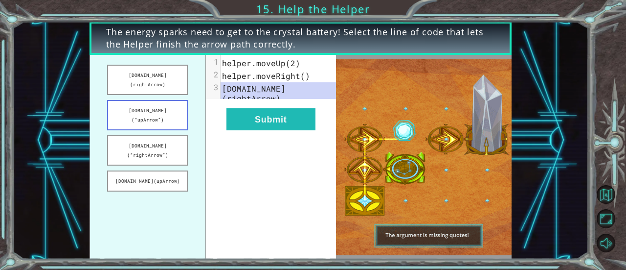
click at [158, 105] on button "helper.build(“upArrow”)" at bounding box center [147, 115] width 81 height 30
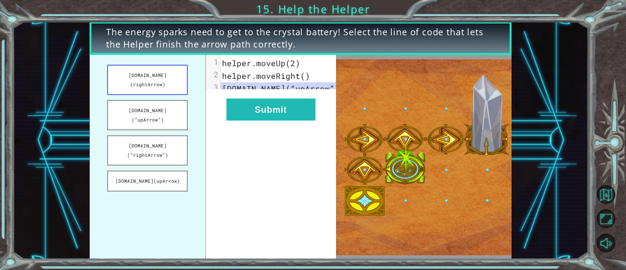
click at [158, 79] on button "helper.build(rightArrow)" at bounding box center [147, 80] width 81 height 30
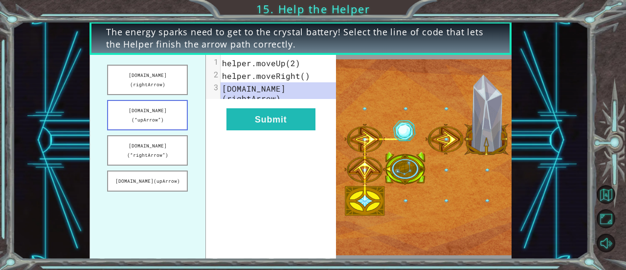
click at [158, 100] on button "helper.build(“upArrow”)" at bounding box center [147, 115] width 81 height 30
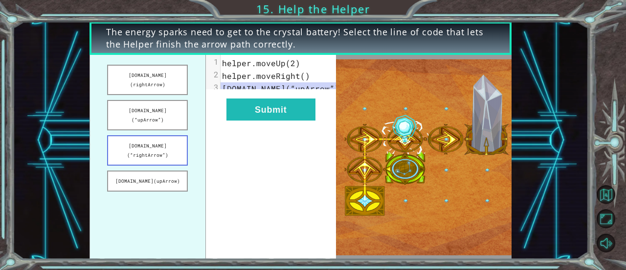
click at [156, 135] on button "helper.build(“rightArrow”)" at bounding box center [147, 150] width 81 height 30
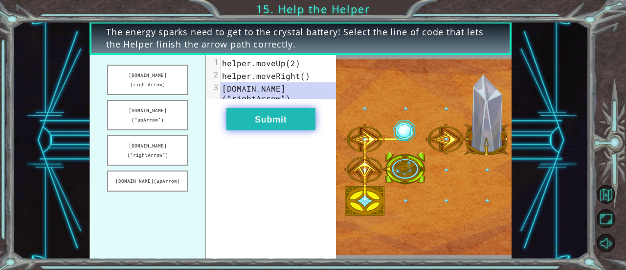
click at [260, 123] on button "Submit" at bounding box center [271, 119] width 89 height 22
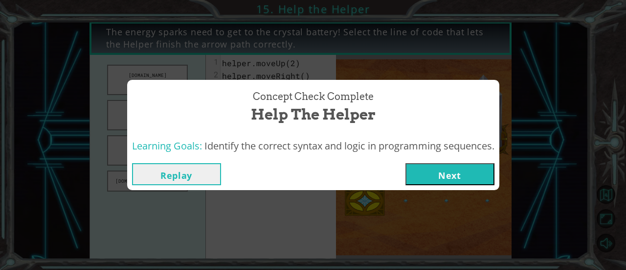
click at [422, 176] on button "Next" at bounding box center [450, 174] width 89 height 22
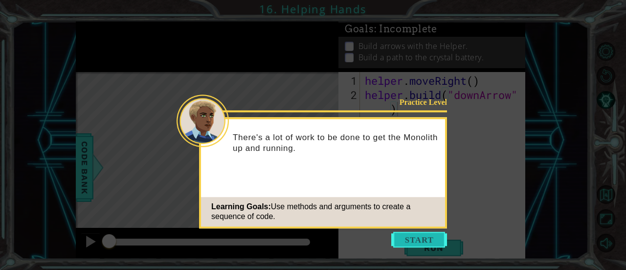
click at [419, 238] on button "Start" at bounding box center [419, 239] width 56 height 16
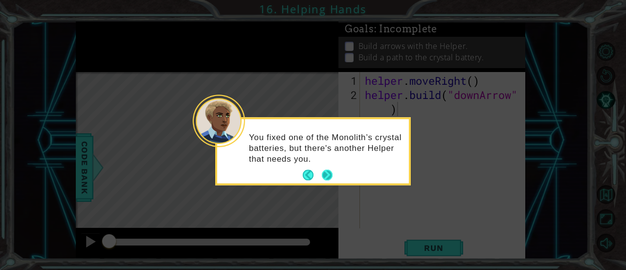
click at [324, 172] on button "Next" at bounding box center [327, 175] width 11 height 11
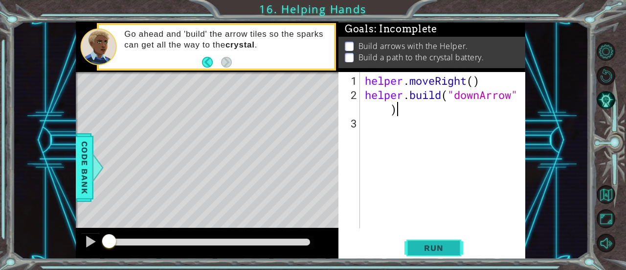
click at [431, 243] on span "Run" at bounding box center [433, 248] width 39 height 10
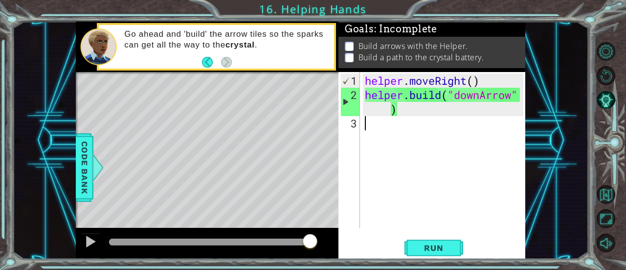
click at [443, 119] on div "helper . moveRight ( ) helper . build ( "downArrow" )" at bounding box center [445, 165] width 165 height 184
type textarea "b"
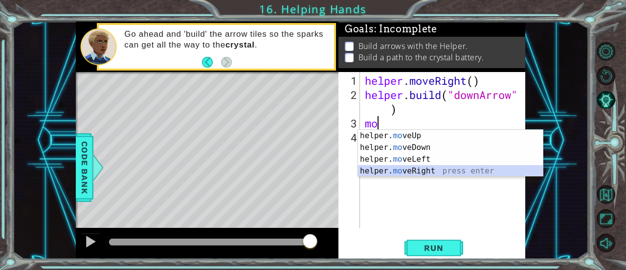
click at [425, 172] on div "helper. mo veUp press enter helper. mo veDown press enter helper. mo veLeft pre…" at bounding box center [450, 165] width 185 height 70
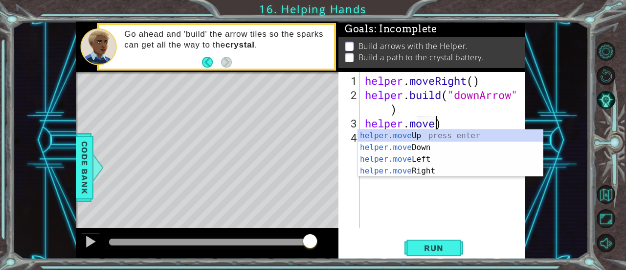
scroll to position [0, 3]
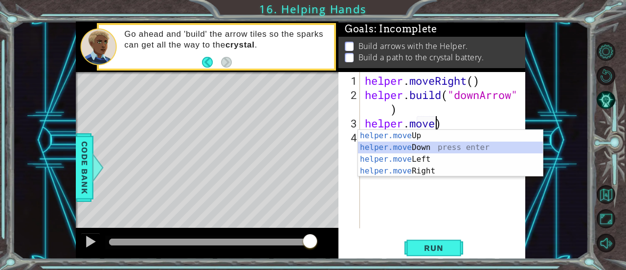
click at [424, 146] on div "helper.move Up press enter helper.move Down press enter helper.move Left press …" at bounding box center [450, 165] width 185 height 70
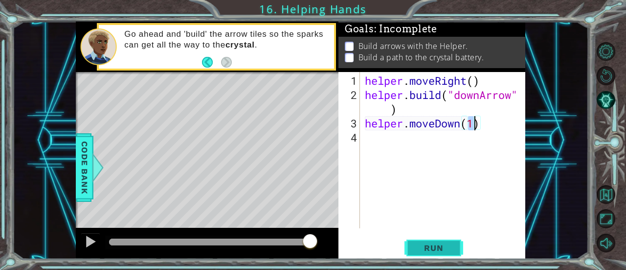
type textarea "helper.moveDown(1)"
click at [426, 247] on span "Run" at bounding box center [433, 248] width 39 height 10
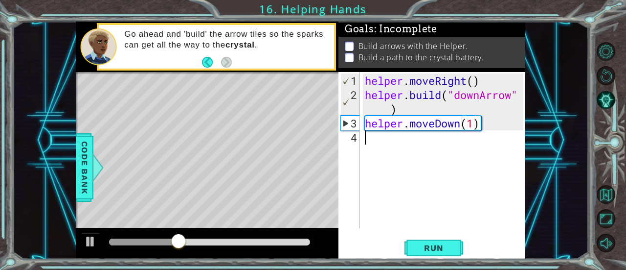
click at [365, 142] on div "helper . moveRight ( ) helper . build ( "downArrow" ) helper . moveDown ( 1 )" at bounding box center [445, 165] width 165 height 184
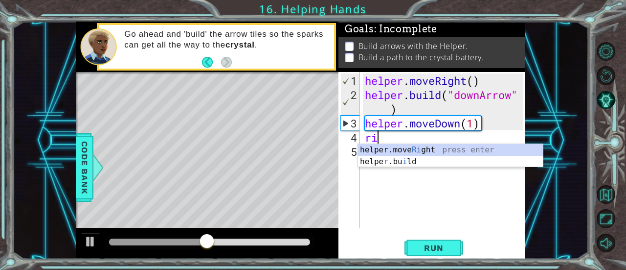
type textarea "r"
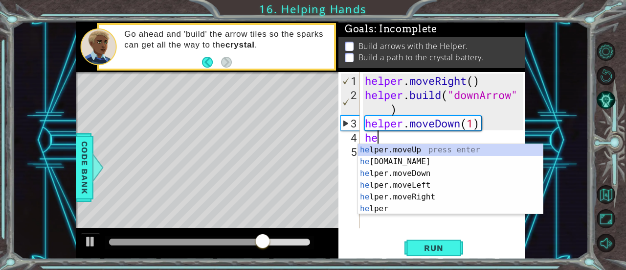
type textarea "h"
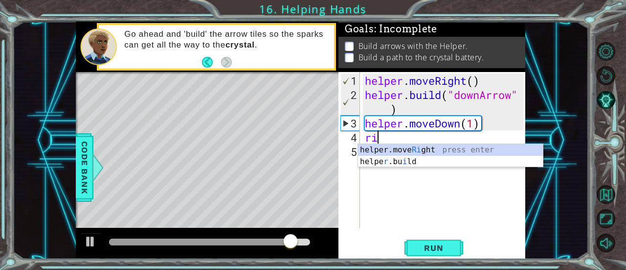
type textarea "r"
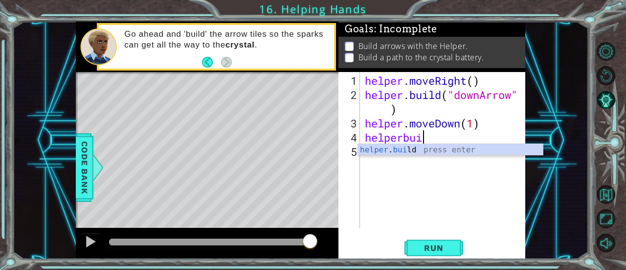
scroll to position [0, 2]
click at [419, 149] on div "helper . build press enter" at bounding box center [450, 161] width 185 height 35
type textarea "[DOMAIN_NAME]("rightArrow")"
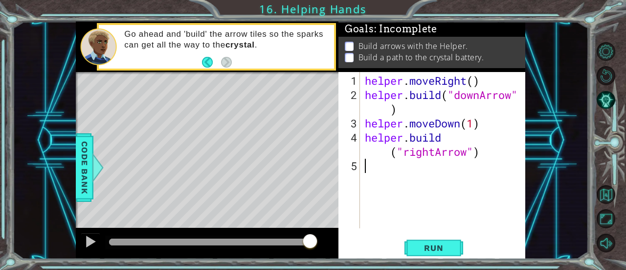
click at [385, 171] on div "helper . moveRight ( ) helper . build ( "downArrow" ) helper . moveDown ( 1 ) h…" at bounding box center [445, 165] width 165 height 184
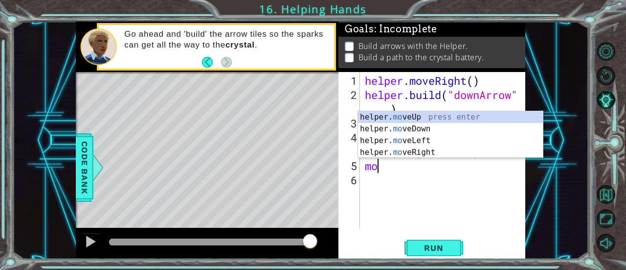
scroll to position [0, 0]
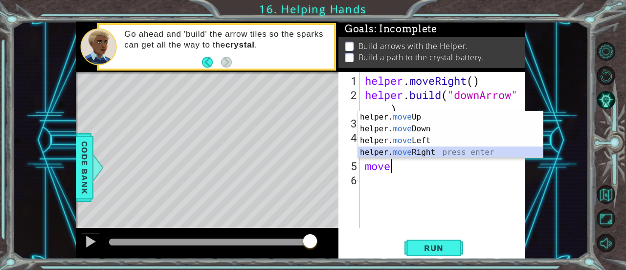
click at [408, 150] on div "helper. move Up press enter helper. move Down press enter helper. move Left pre…" at bounding box center [450, 146] width 185 height 70
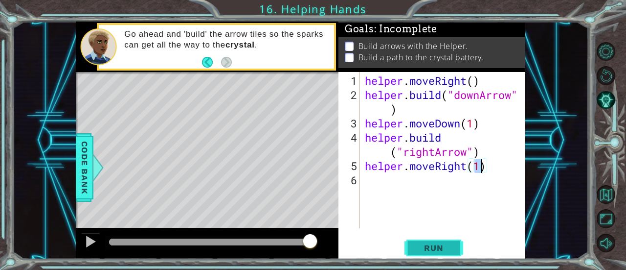
type textarea "helper.moveRight(1)"
click at [429, 247] on span "Run" at bounding box center [433, 248] width 39 height 10
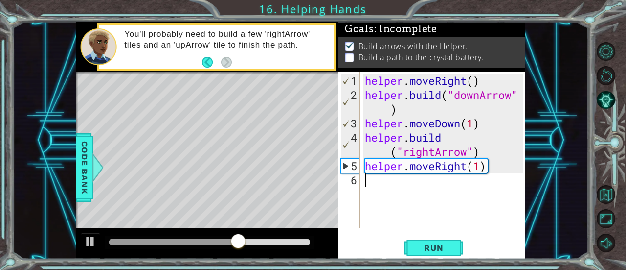
click at [373, 185] on div "helper . moveRight ( ) helper . build ( "downArrow" ) helper . moveDown ( 1 ) h…" at bounding box center [445, 165] width 165 height 184
type textarea "m"
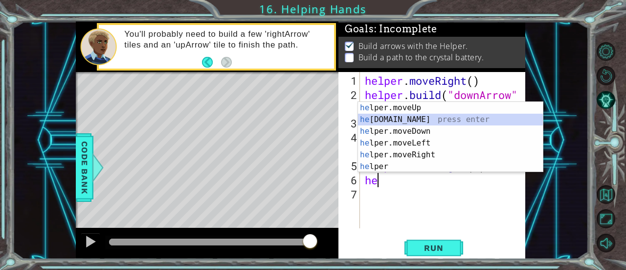
click at [418, 116] on div "he lper.moveUp press enter he lper.build press enter he lper.moveDown press ent…" at bounding box center [450, 149] width 185 height 94
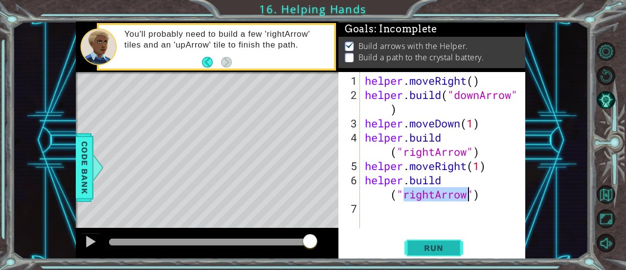
type textarea "[DOMAIN_NAME]("rightArrow")"
click at [433, 249] on span "Run" at bounding box center [433, 248] width 39 height 10
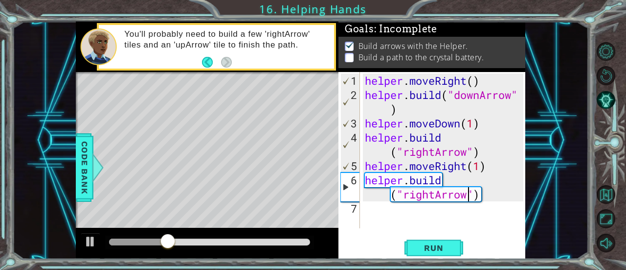
click at [429, 215] on div "helper . moveRight ( ) helper . build ( "downArrow" ) helper . moveDown ( 1 ) h…" at bounding box center [445, 165] width 165 height 184
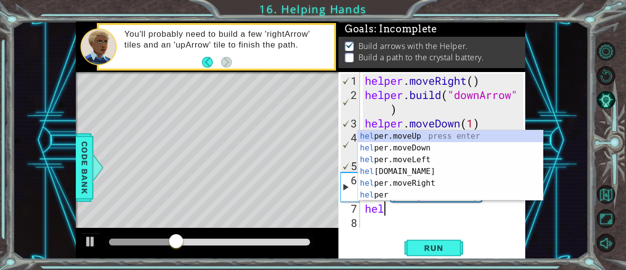
scroll to position [0, 0]
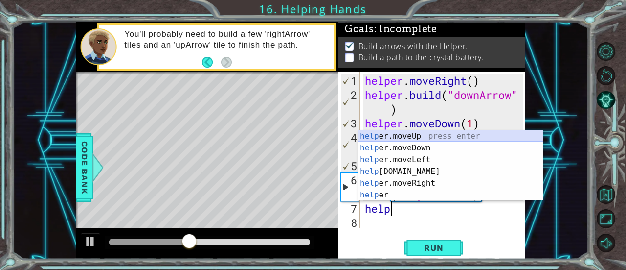
click at [415, 137] on div "help er.moveUp press enter help er.moveDown press enter help er.moveLeft press …" at bounding box center [450, 177] width 185 height 94
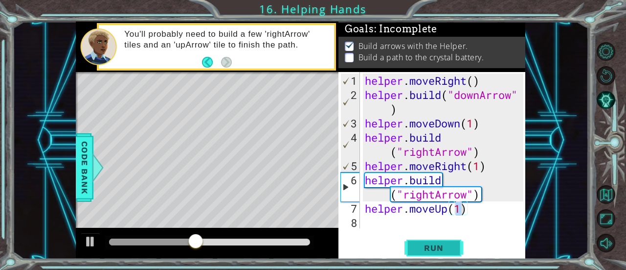
click at [430, 251] on span "Run" at bounding box center [433, 248] width 39 height 10
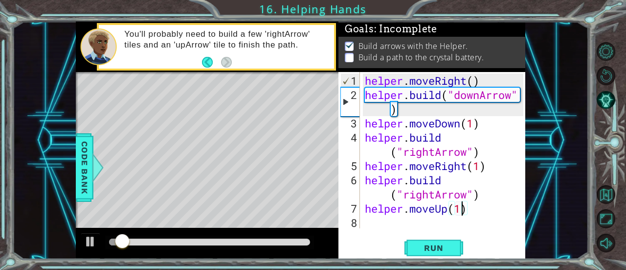
click at [462, 209] on div "helper . moveRight ( ) helper . build ( "downArrow" ) helper . moveDown ( 1 ) h…" at bounding box center [445, 165] width 165 height 184
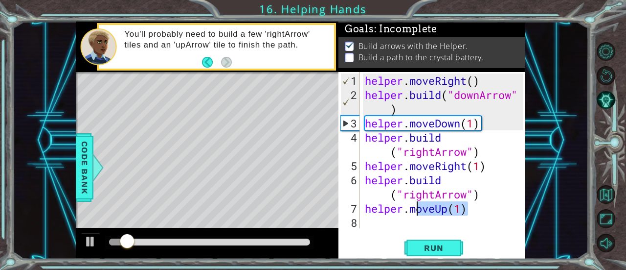
drag, startPoint x: 469, startPoint y: 210, endPoint x: 405, endPoint y: 209, distance: 64.6
click at [405, 209] on div "helper . moveRight ( ) helper . build ( "downArrow" ) helper . moveDown ( 1 ) h…" at bounding box center [445, 165] width 165 height 184
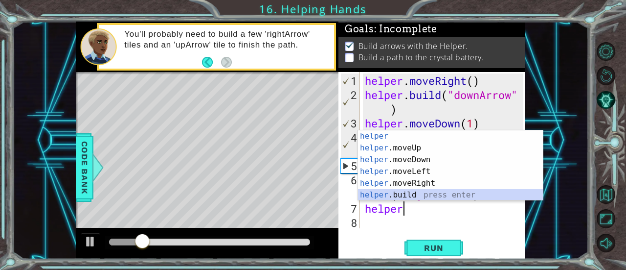
click at [406, 193] on div "helper press enter helper .moveUp press enter helper .moveDown press enter help…" at bounding box center [450, 177] width 185 height 94
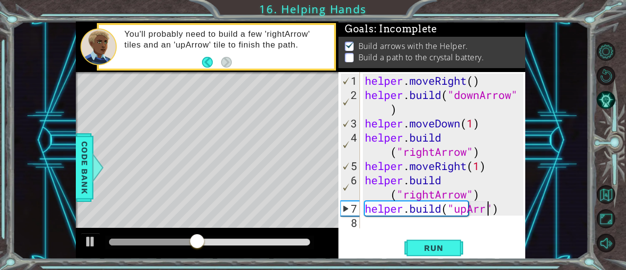
scroll to position [0, 6]
click at [426, 245] on span "Run" at bounding box center [433, 248] width 39 height 10
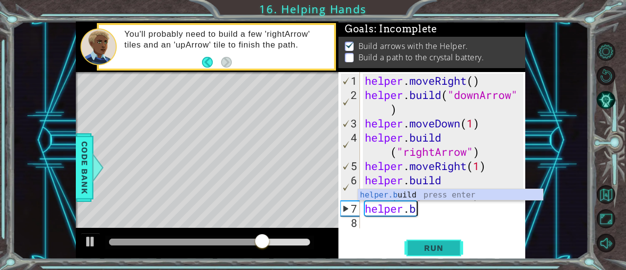
scroll to position [0, 1]
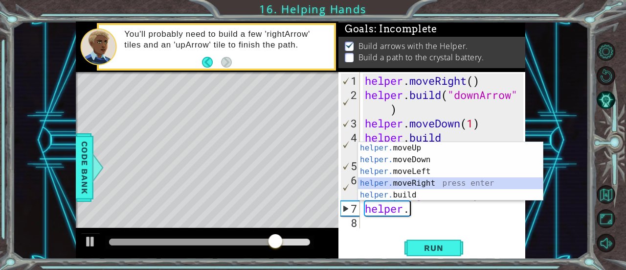
click at [420, 181] on div "helper. moveUp press enter helper. moveDown press enter helper. moveLeft press …" at bounding box center [450, 183] width 185 height 82
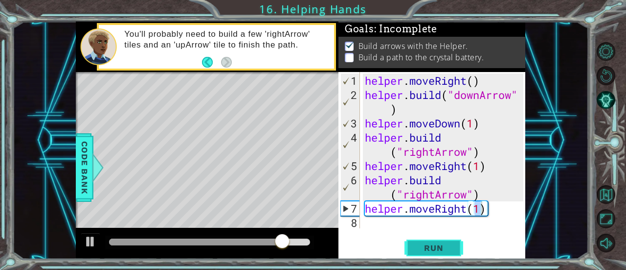
click at [443, 247] on span "Run" at bounding box center [433, 248] width 39 height 10
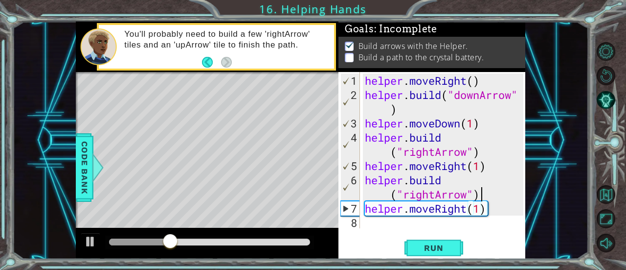
click at [487, 198] on div "helper . moveRight ( ) helper . build ( "downArrow" ) helper . moveDown ( 1 ) h…" at bounding box center [445, 165] width 165 height 184
type textarea "[DOMAIN_NAME]("rightArrow")"
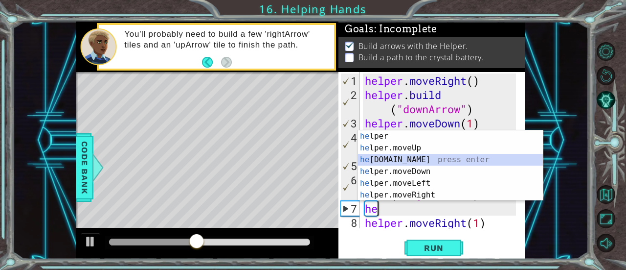
click at [424, 159] on div "he lper press enter he lper.moveUp press enter he lper.build press enter he lpe…" at bounding box center [450, 177] width 185 height 94
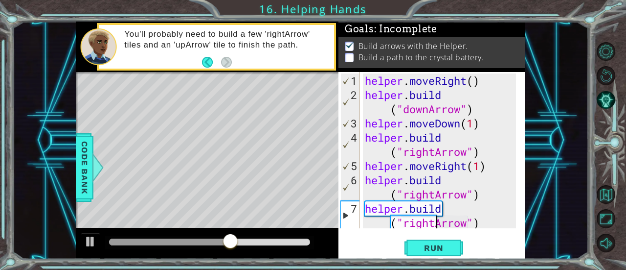
click at [435, 220] on div "helper . moveRight ( ) helper . build ( "downArrow" ) helper . moveDown ( 1 ) h…" at bounding box center [442, 165] width 158 height 184
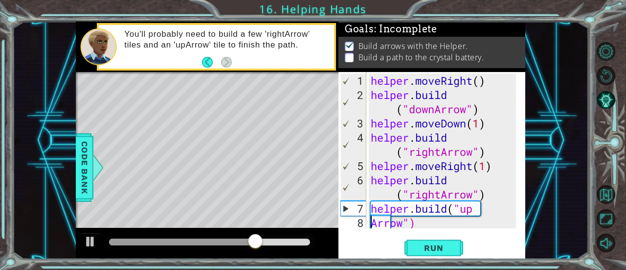
scroll to position [0, 1]
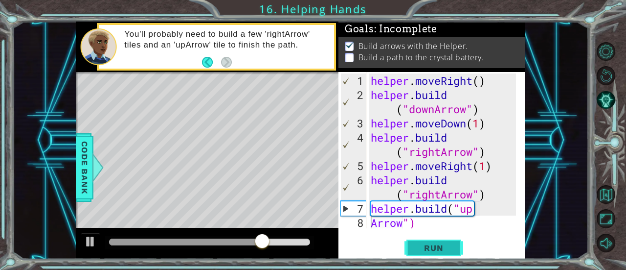
click at [435, 242] on button "Run" at bounding box center [434, 247] width 59 height 19
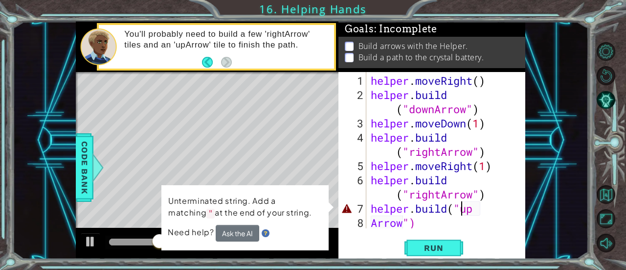
click at [460, 212] on div "helper . moveRight ( ) helper . build ( "downArrow" ) helper . moveDown ( 1 ) h…" at bounding box center [445, 165] width 152 height 184
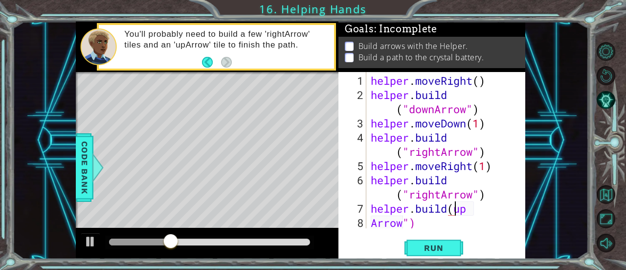
scroll to position [0, 4]
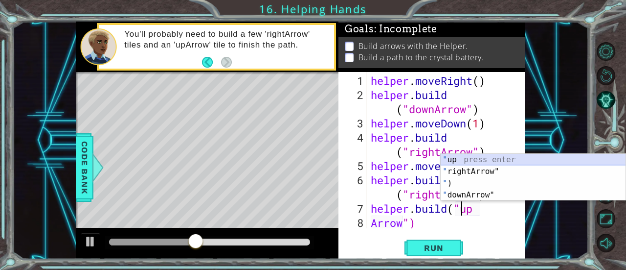
click at [476, 158] on div "" up press enter " rightArrow" press enter " ) press enter " downArrow" press e…" at bounding box center [533, 189] width 185 height 70
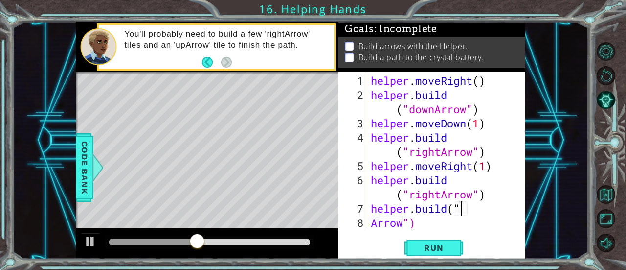
scroll to position [0, 3]
click at [429, 247] on span "Run" at bounding box center [433, 248] width 39 height 10
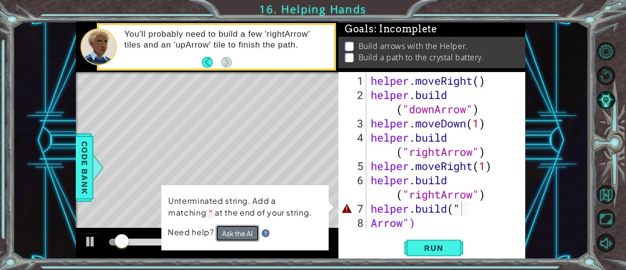
click at [230, 230] on button "Ask the AI" at bounding box center [238, 233] width 44 height 17
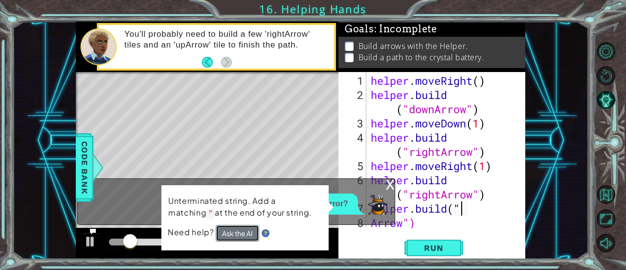
click at [226, 233] on button "Ask the AI" at bounding box center [238, 233] width 44 height 17
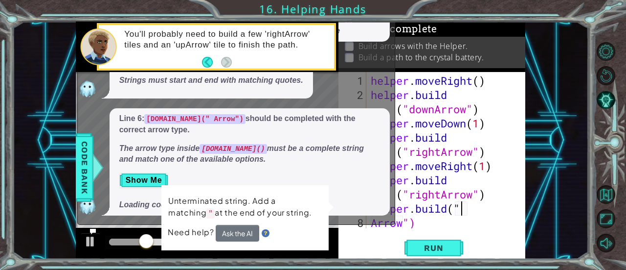
scroll to position [0, 0]
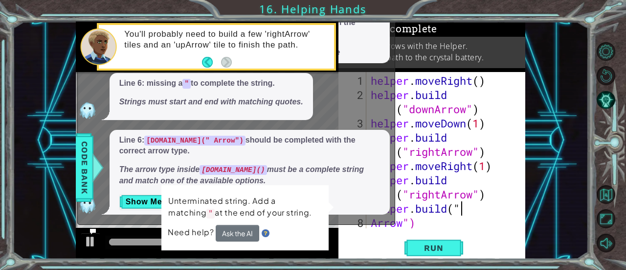
drag, startPoint x: 460, startPoint y: 210, endPoint x: 474, endPoint y: 209, distance: 13.7
click at [474, 209] on div "helper . moveRight ( ) helper . build ( "downArrow" ) helper . moveDown ( 1 ) h…" at bounding box center [445, 165] width 152 height 184
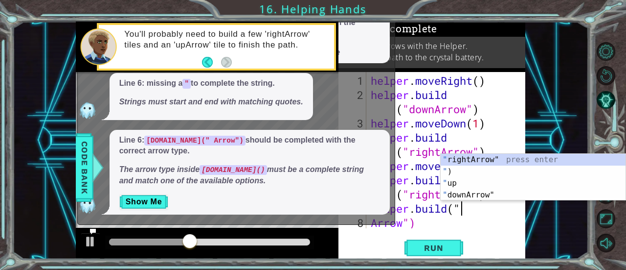
scroll to position [0, 3]
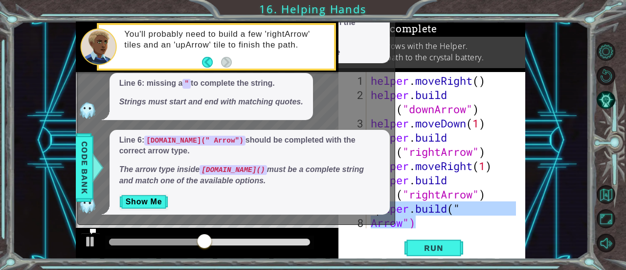
drag, startPoint x: 421, startPoint y: 222, endPoint x: 373, endPoint y: 208, distance: 50.0
click at [373, 208] on div "1 2 3 4 helper . moveRig ht ( ) helper . build ( "downAr row" ) helper . moveDo…" at bounding box center [301, 140] width 450 height 237
type textarea "helper.build(" Arrow")"
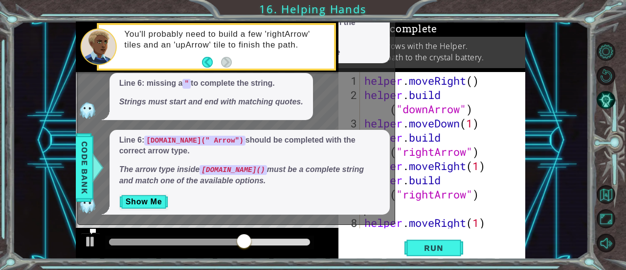
scroll to position [14, 0]
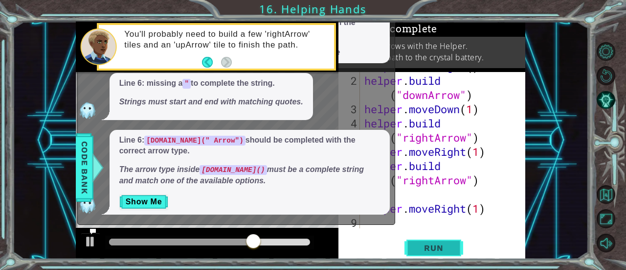
click at [424, 248] on span "Run" at bounding box center [433, 248] width 39 height 10
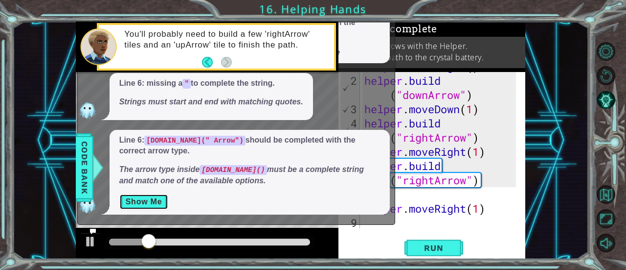
click at [134, 198] on button "Show Me" at bounding box center [143, 202] width 49 height 16
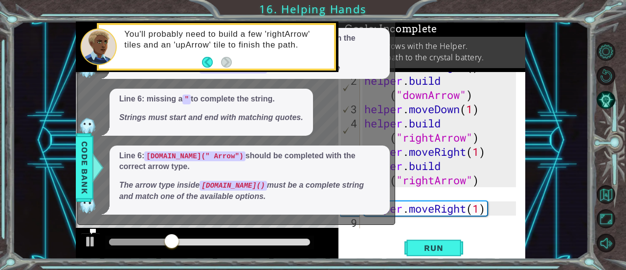
scroll to position [156, 0]
drag, startPoint x: 301, startPoint y: 117, endPoint x: 293, endPoint y: 269, distance: 151.9
click at [293, 269] on div "4 5 6 7 8 helper . build ( "rightA rrow" ) helper . moveRig ht ( 1 ) helper . b…" at bounding box center [313, 135] width 626 height 270
click at [393, 126] on div "x What is this error? What do I do? Line 6: helper.build(" Arrow") should be co…" at bounding box center [236, 88] width 318 height 273
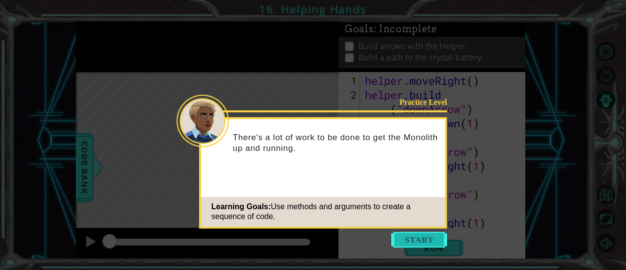
click at [428, 239] on button "Start" at bounding box center [419, 239] width 56 height 16
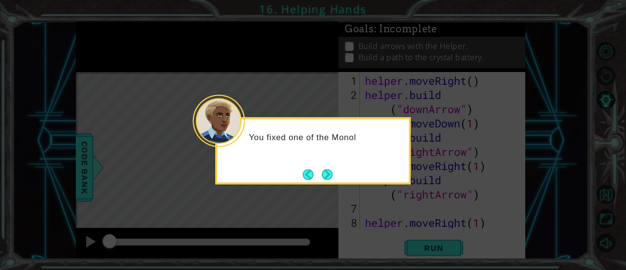
click at [357, 212] on icon at bounding box center [313, 135] width 626 height 270
click at [324, 170] on button "Next" at bounding box center [327, 174] width 14 height 14
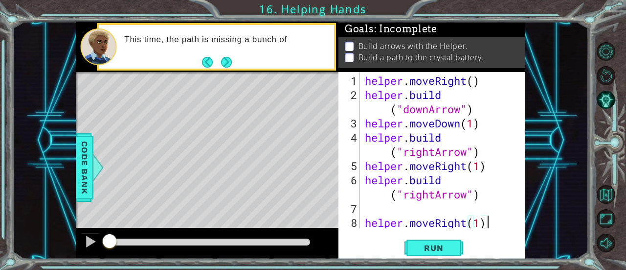
click at [486, 224] on div "helper . moveRight ( ) helper . build ( "downArrow" ) helper . moveDown ( 1 ) h…" at bounding box center [442, 165] width 158 height 184
type textarea "helper.moveRight(1)"
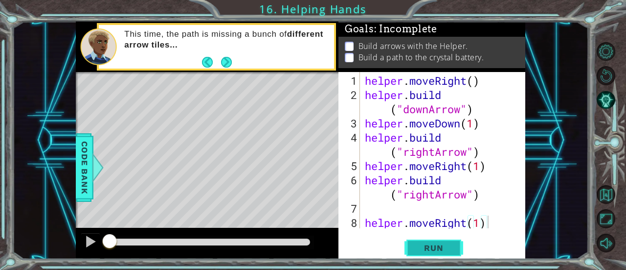
click at [439, 247] on span "Run" at bounding box center [433, 248] width 39 height 10
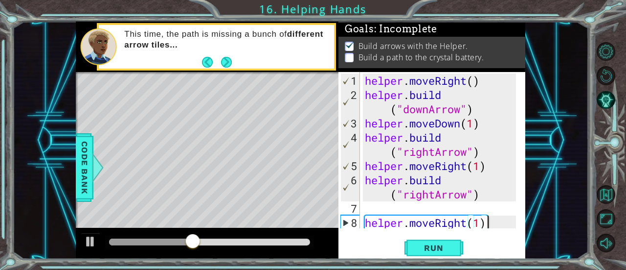
scroll to position [14, 0]
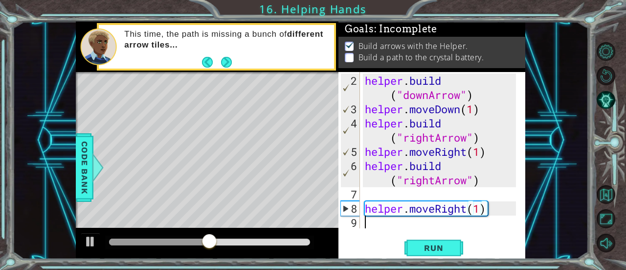
click at [404, 227] on div "helper . build ( "downArrow" ) helper . moveDown ( 1 ) helper . build ( "rightA…" at bounding box center [442, 172] width 158 height 199
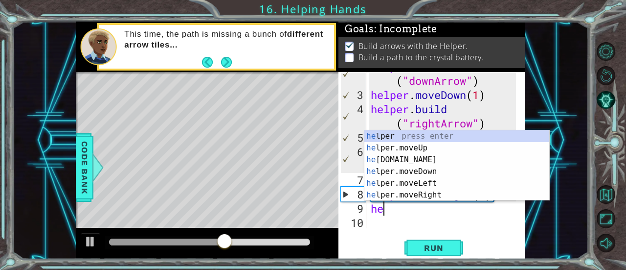
scroll to position [0, 0]
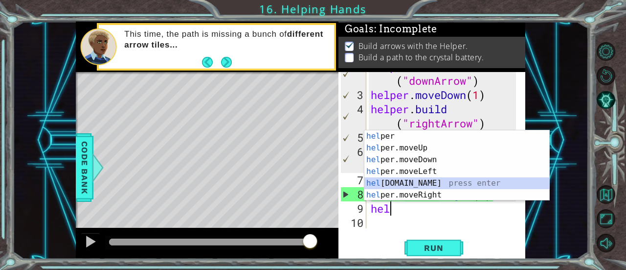
click at [407, 181] on div "hel per press enter hel per.moveUp press enter [GEOGRAPHIC_DATA] per.moveDown p…" at bounding box center [456, 177] width 185 height 94
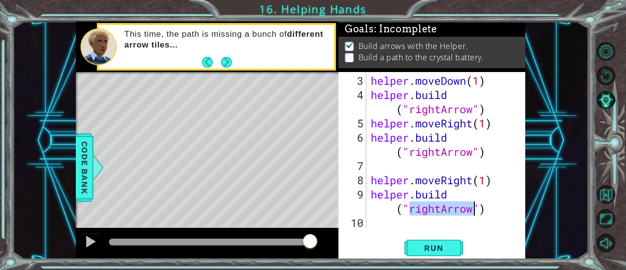
scroll to position [42, 0]
click at [439, 213] on div "helper . moveDown ( 1 ) helper . build ( "rightArrow" ) helper . moveRight ( 1 …" at bounding box center [445, 165] width 152 height 184
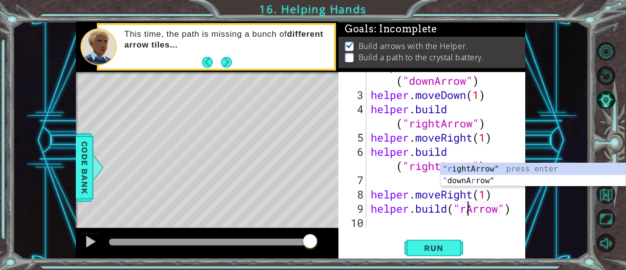
scroll to position [28, 0]
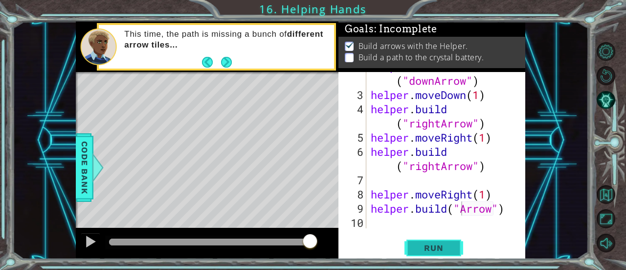
click at [445, 248] on span "Run" at bounding box center [433, 248] width 39 height 10
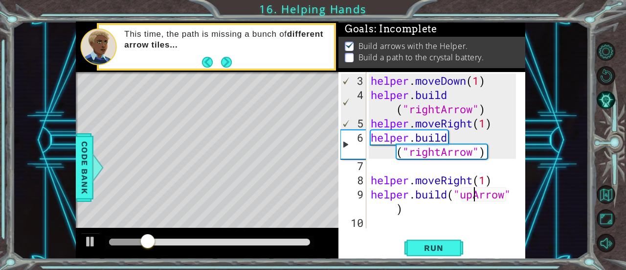
scroll to position [42, 0]
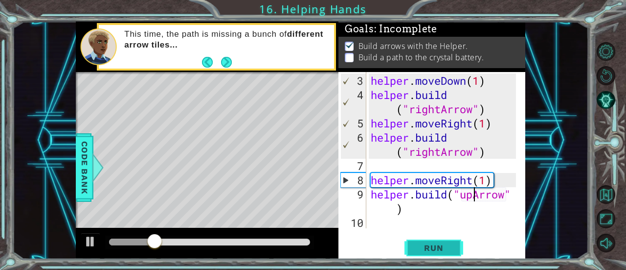
type textarea "[DOMAIN_NAME]("upArrow")"
click at [431, 241] on button "Run" at bounding box center [434, 247] width 59 height 19
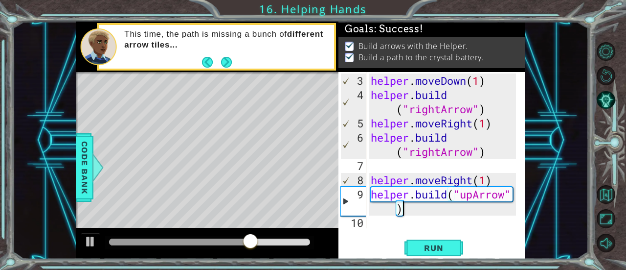
click at [433, 212] on div "helper . moveDown ( 1 ) helper . build ( "rightArrow" ) helper . moveRight ( 1 …" at bounding box center [445, 165] width 152 height 184
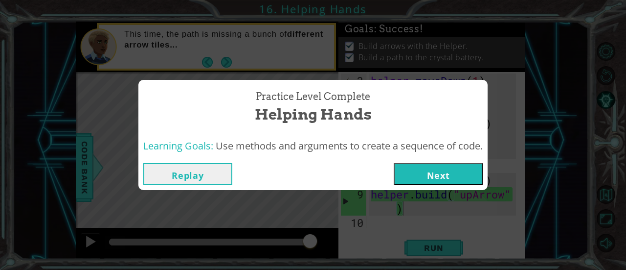
click at [201, 134] on div "Practice Level Complete Helping Hands" at bounding box center [312, 107] width 349 height 54
click at [433, 171] on button "Next" at bounding box center [438, 174] width 89 height 22
